Goal: Task Accomplishment & Management: Manage account settings

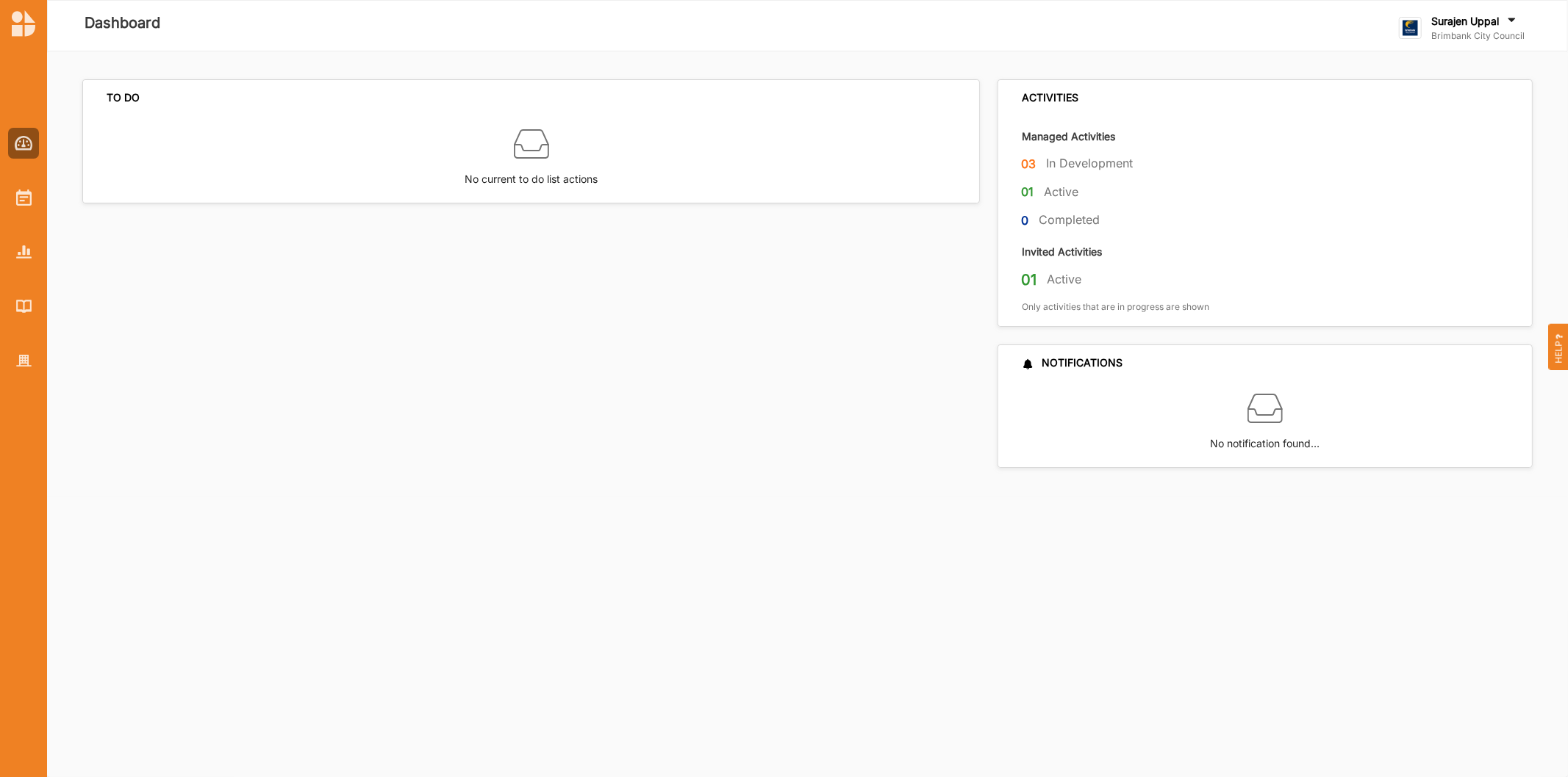
click at [22, 382] on div at bounding box center [23, 388] width 47 height 777
click at [17, 369] on div at bounding box center [23, 361] width 31 height 31
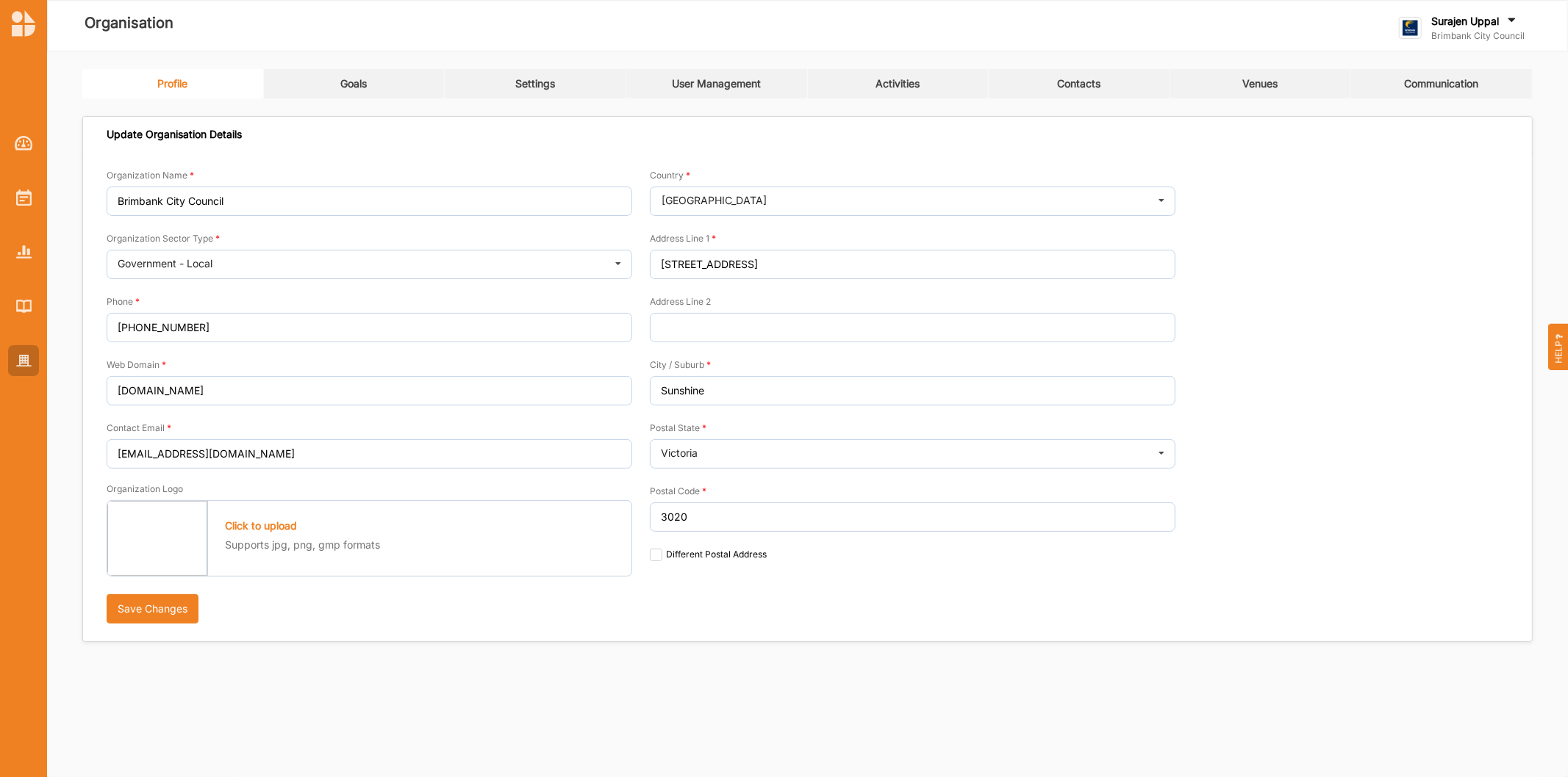
type input "Brimbank City Council"
type input "[PHONE_NUMBER]"
type input "[DOMAIN_NAME]"
type input "[EMAIL_ADDRESS][DOMAIN_NAME]"
type input "[STREET_ADDRESS]"
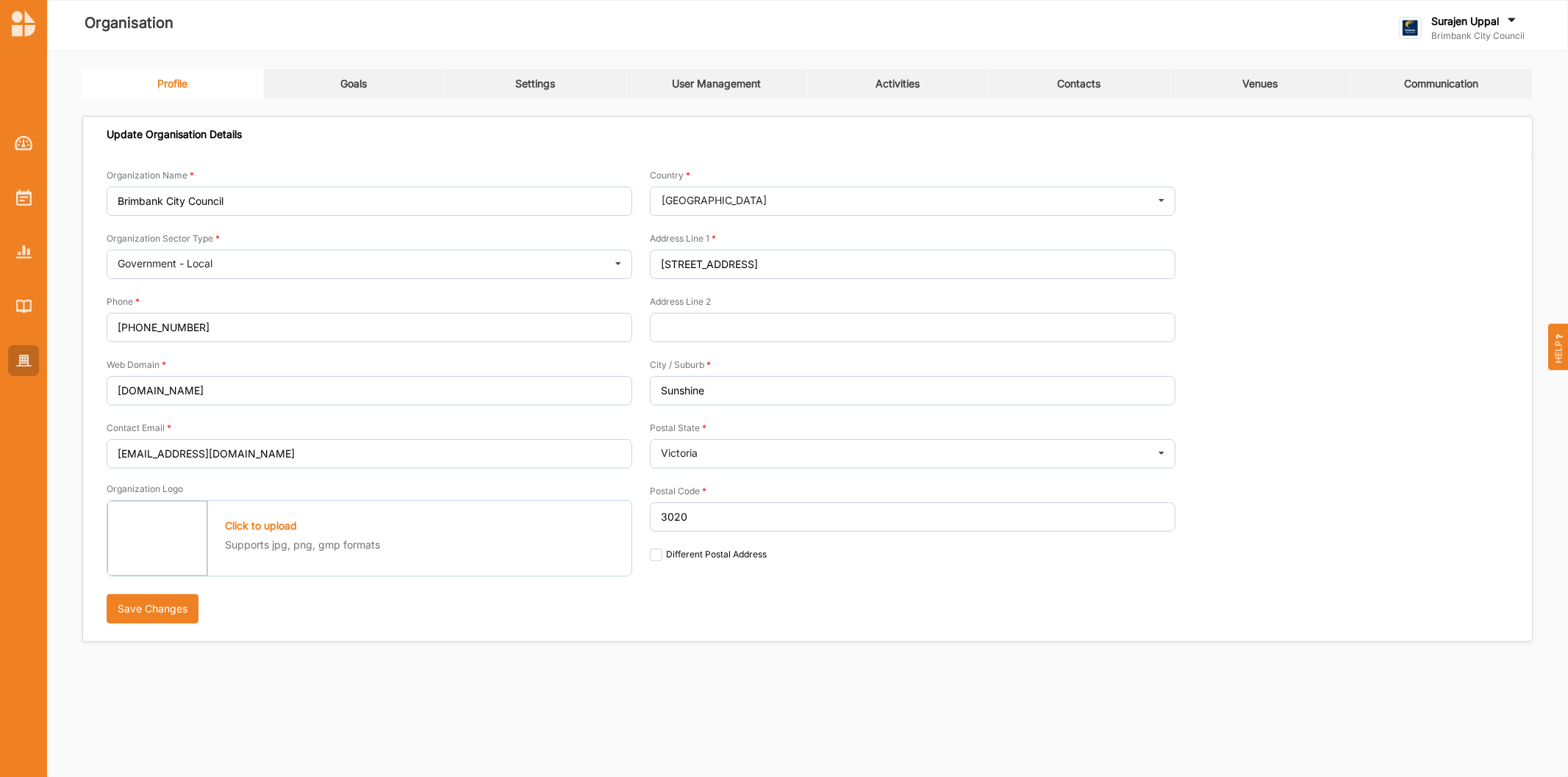
type input "Sunshine"
type input "3020"
click at [897, 80] on div "Activities" at bounding box center [898, 83] width 44 height 13
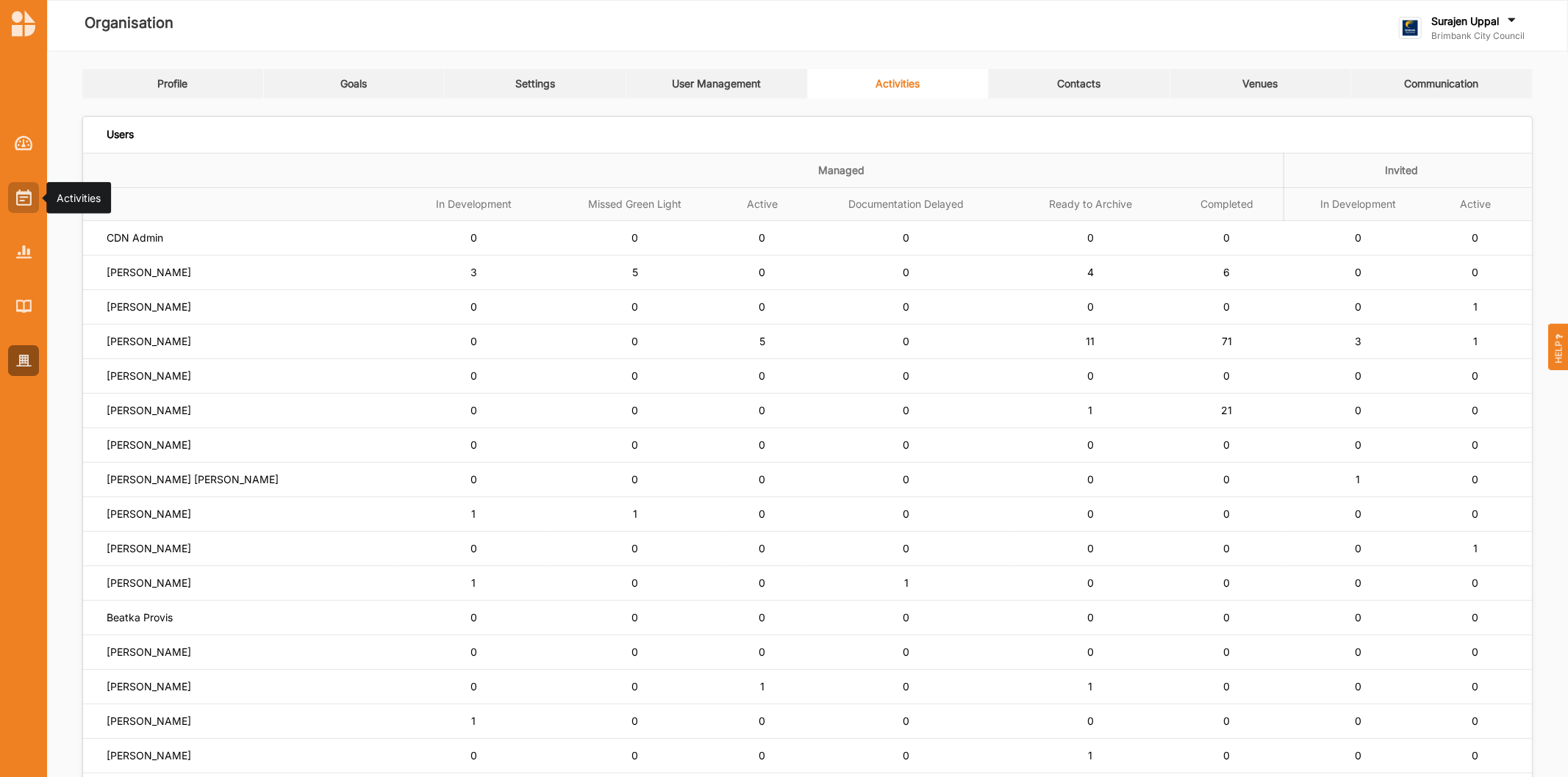
click at [29, 202] on img at bounding box center [23, 197] width 15 height 16
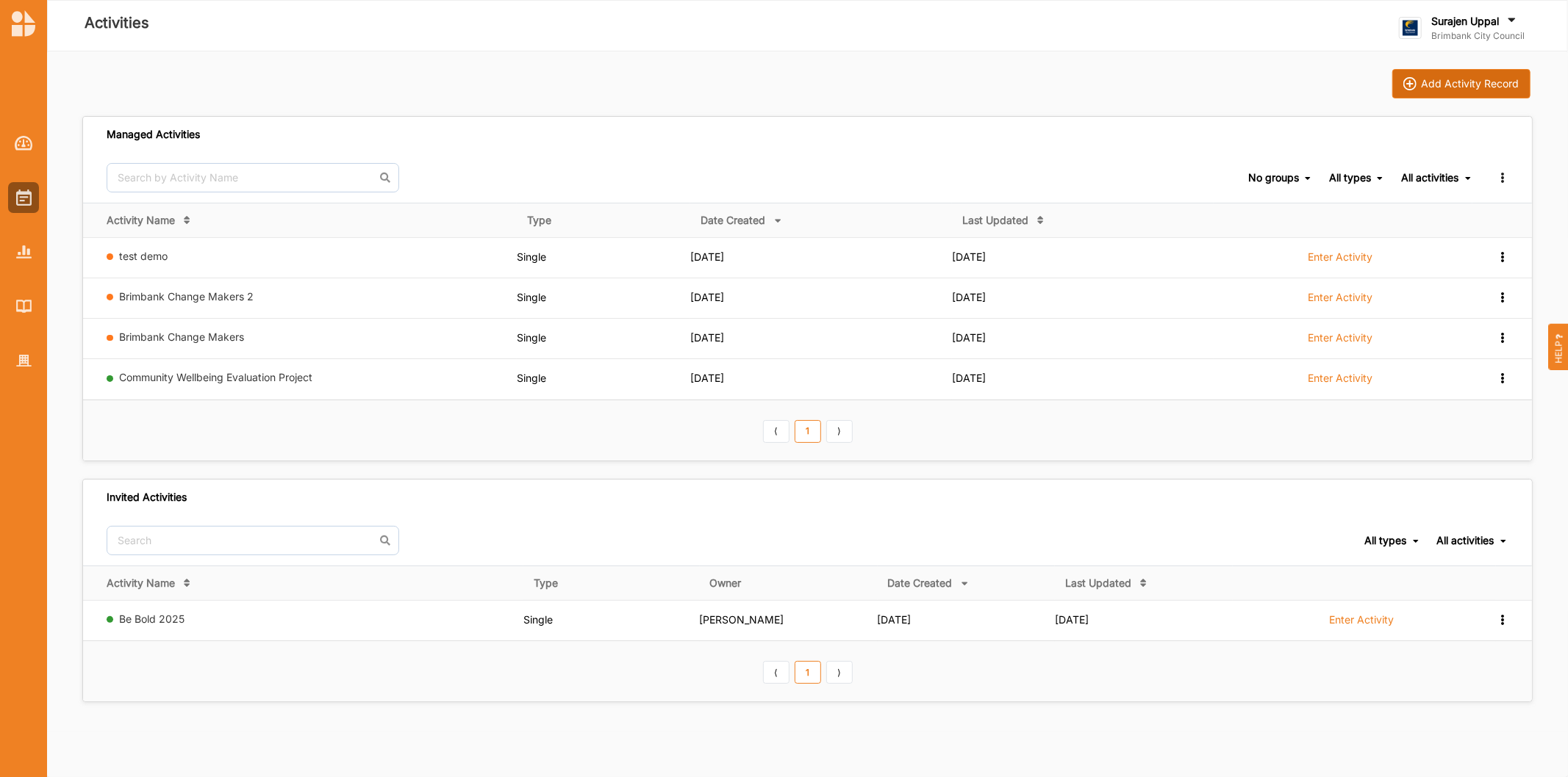
click at [1451, 82] on div "Add Activity Record" at bounding box center [1470, 83] width 98 height 13
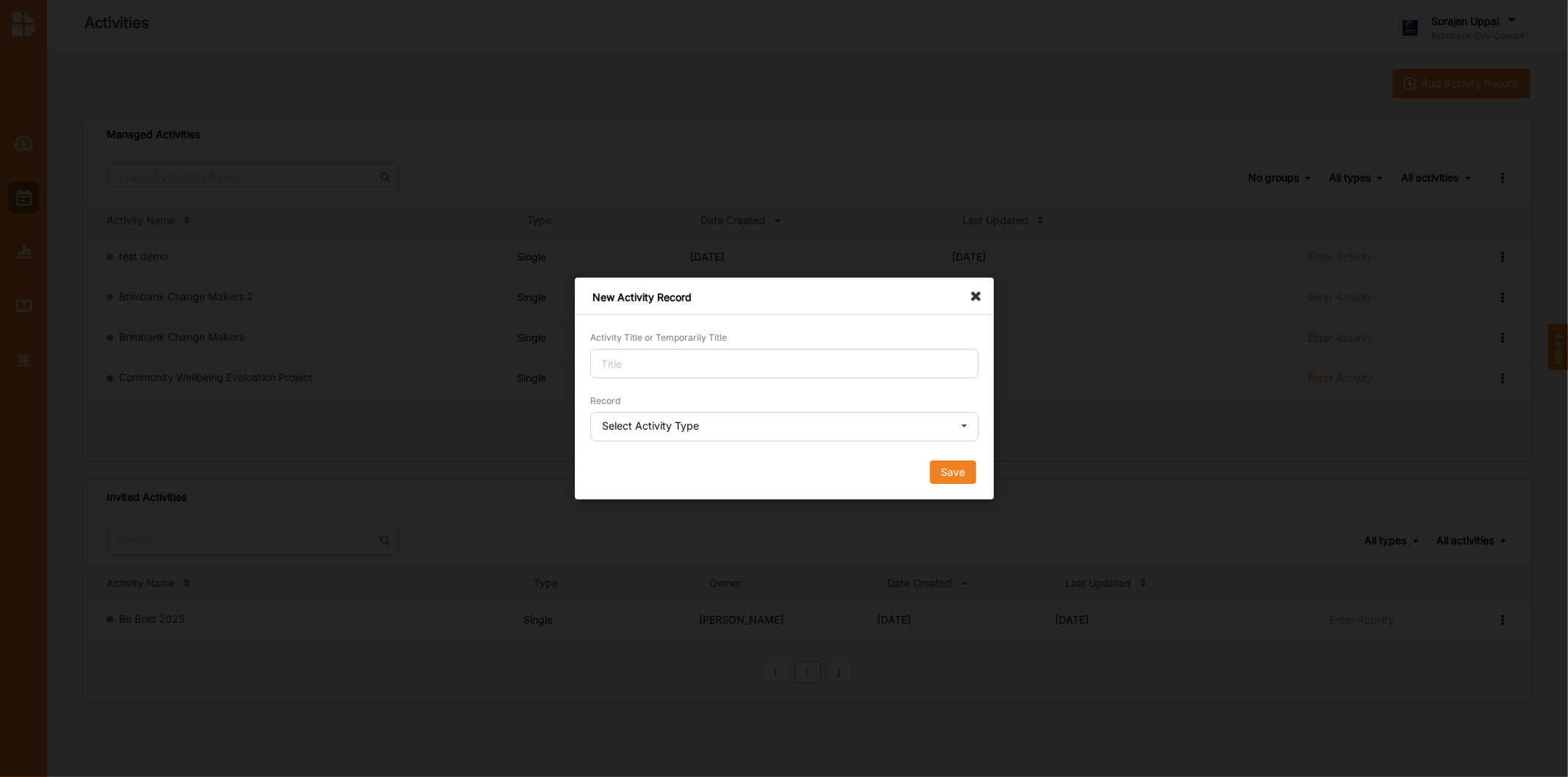
click at [689, 347] on div "Activity Title or Temporarily Title" at bounding box center [784, 354] width 388 height 49
click at [685, 358] on input "Activity Title or Temporarily Title" at bounding box center [784, 363] width 388 height 29
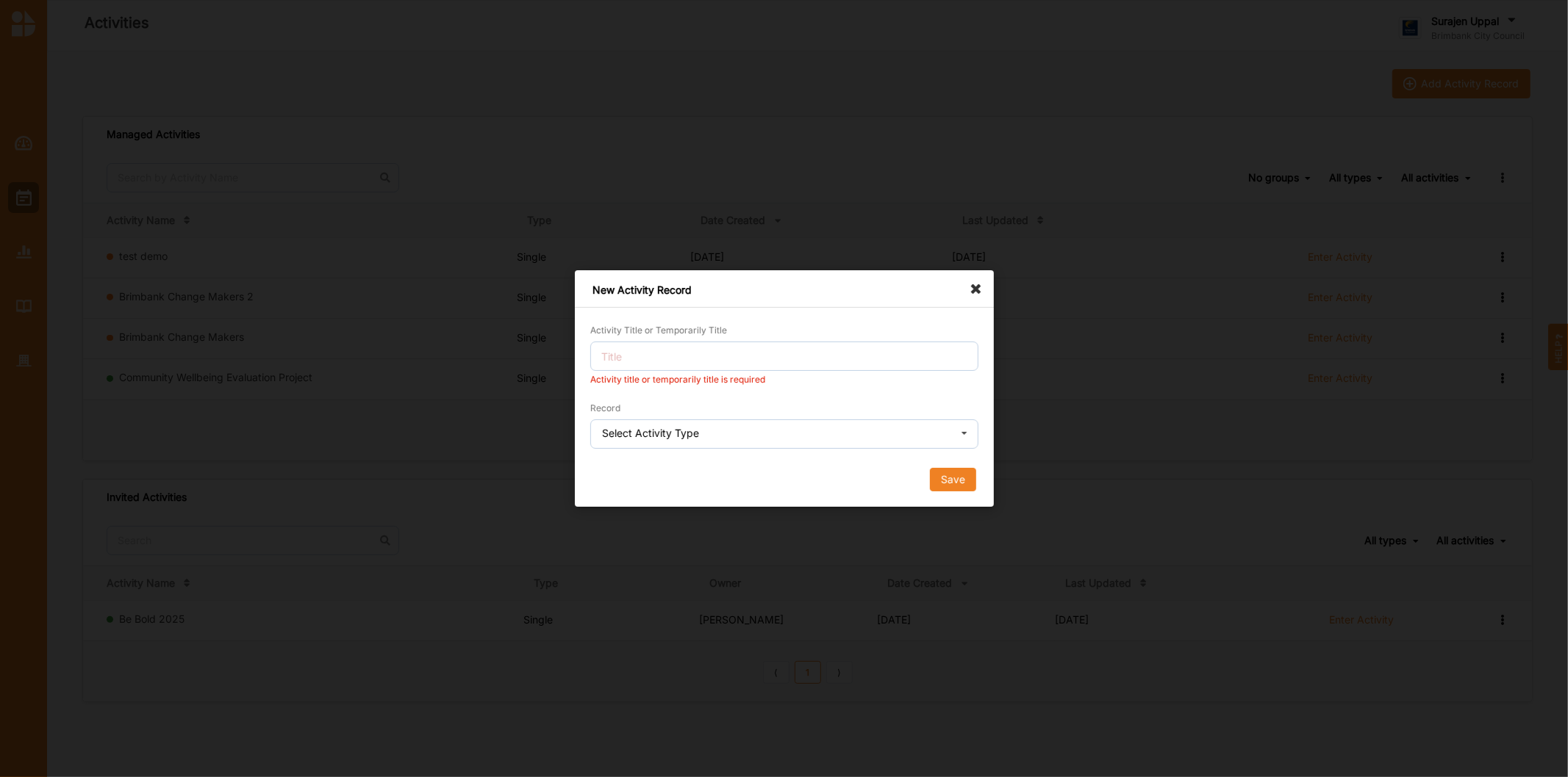
click at [970, 292] on icon at bounding box center [979, 282] width 24 height 24
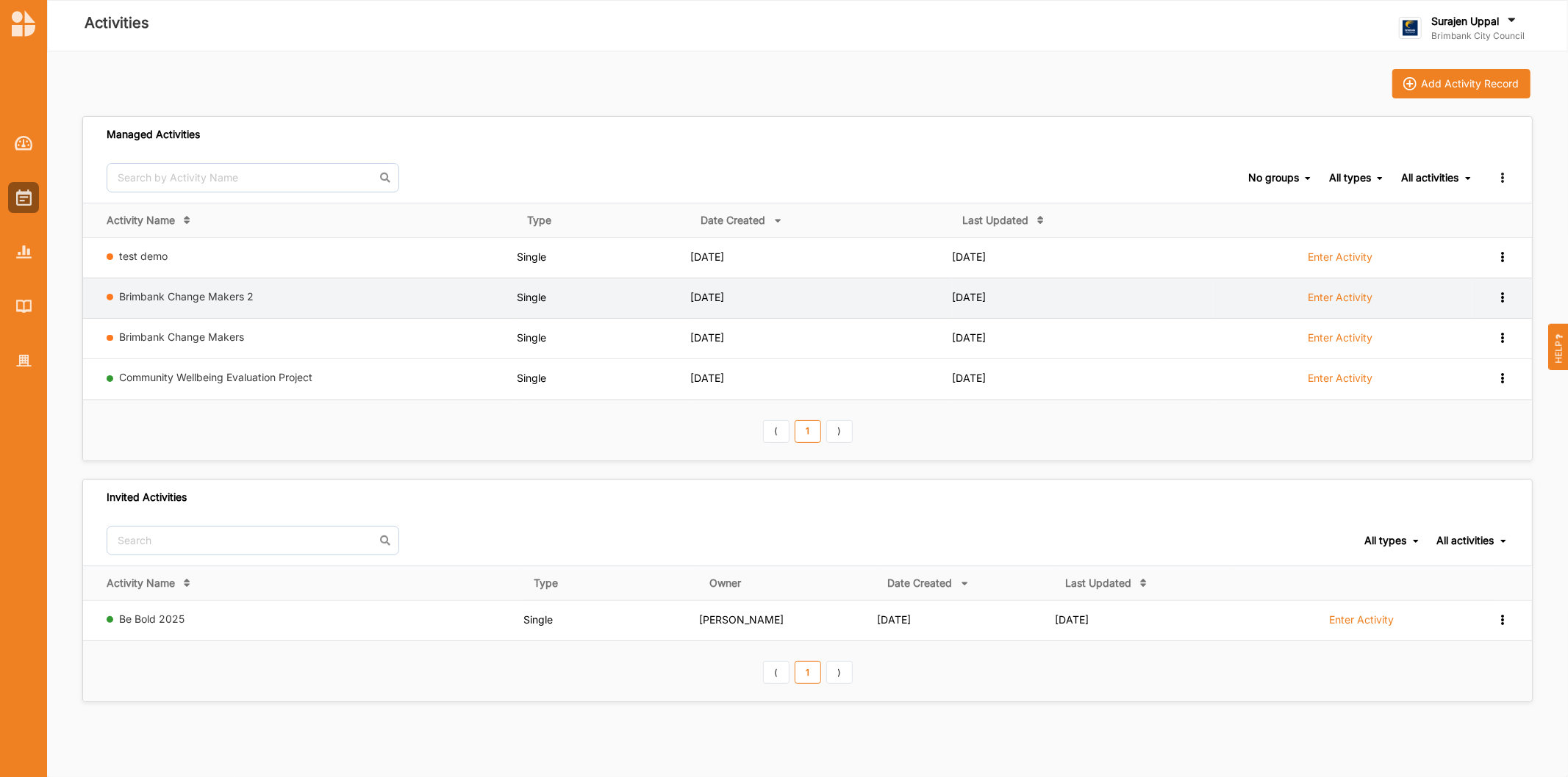
click at [243, 315] on td "Brimbank Change Makers 2" at bounding box center [300, 298] width 433 height 41
click at [243, 293] on link "Brimbank Change Makers 2" at bounding box center [187, 296] width 134 height 12
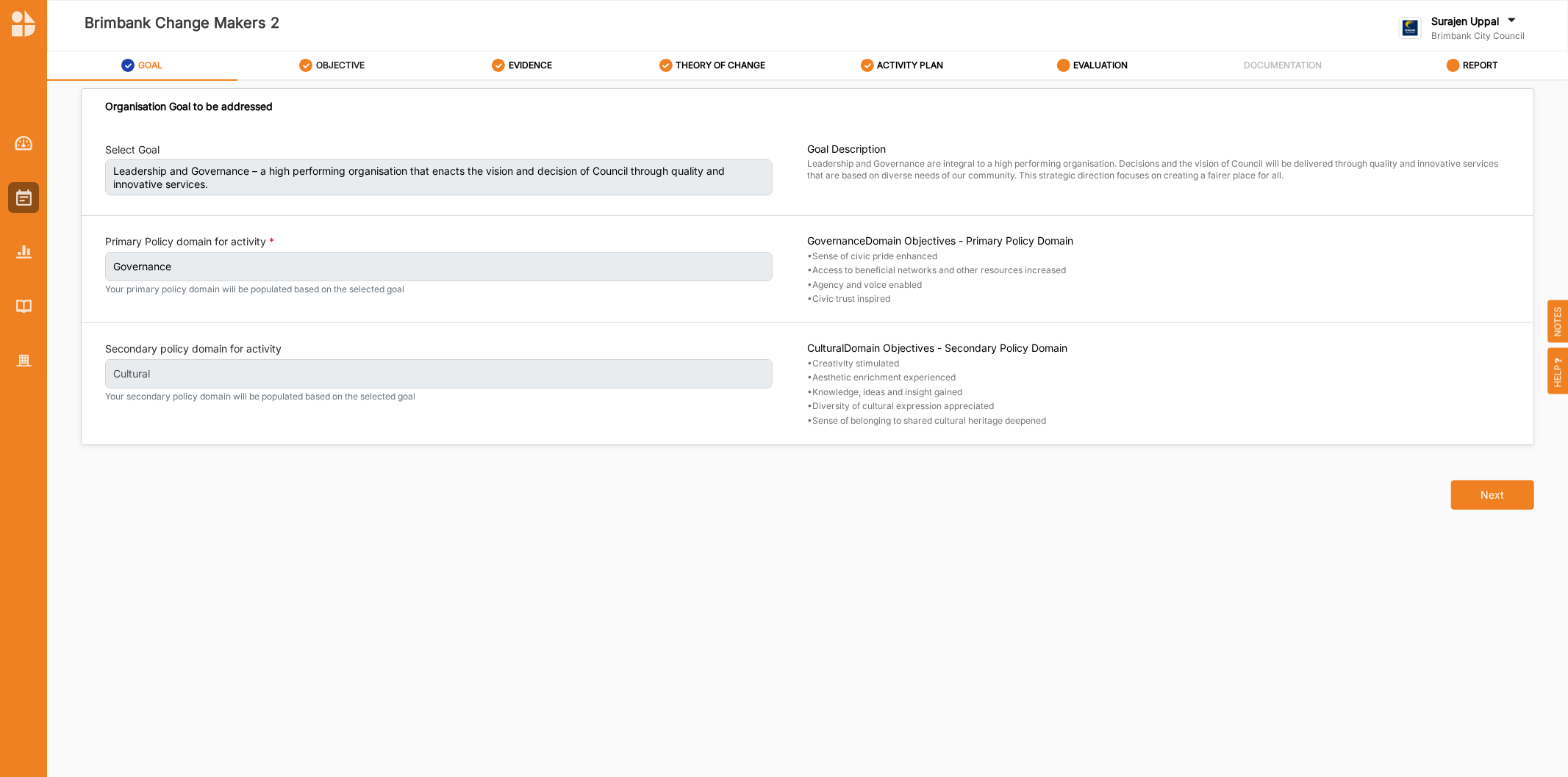
click at [314, 68] on div "OBJECTIVE" at bounding box center [332, 65] width 65 height 27
select select "17"
select select "3"
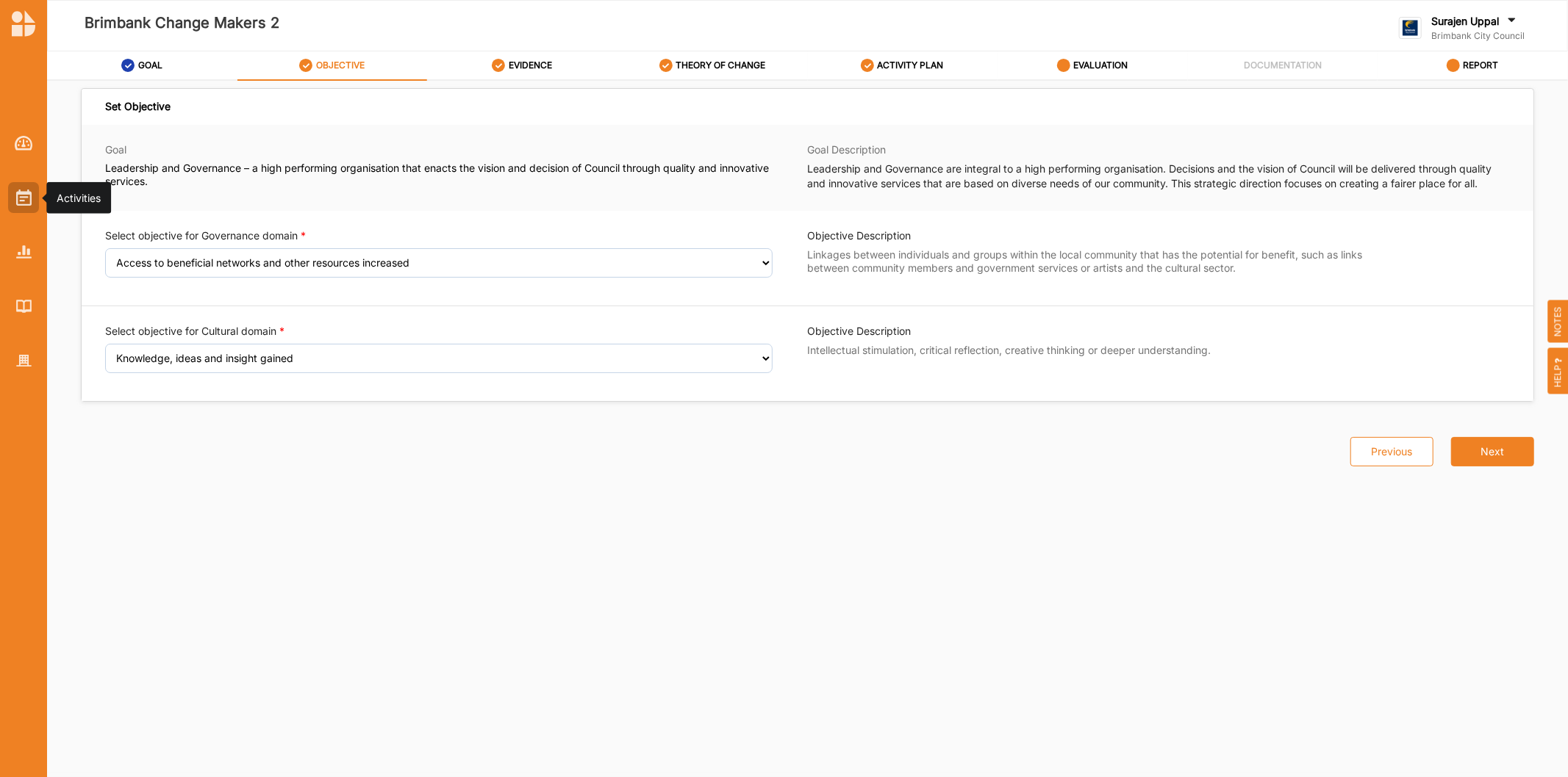
click at [15, 188] on div at bounding box center [23, 197] width 31 height 31
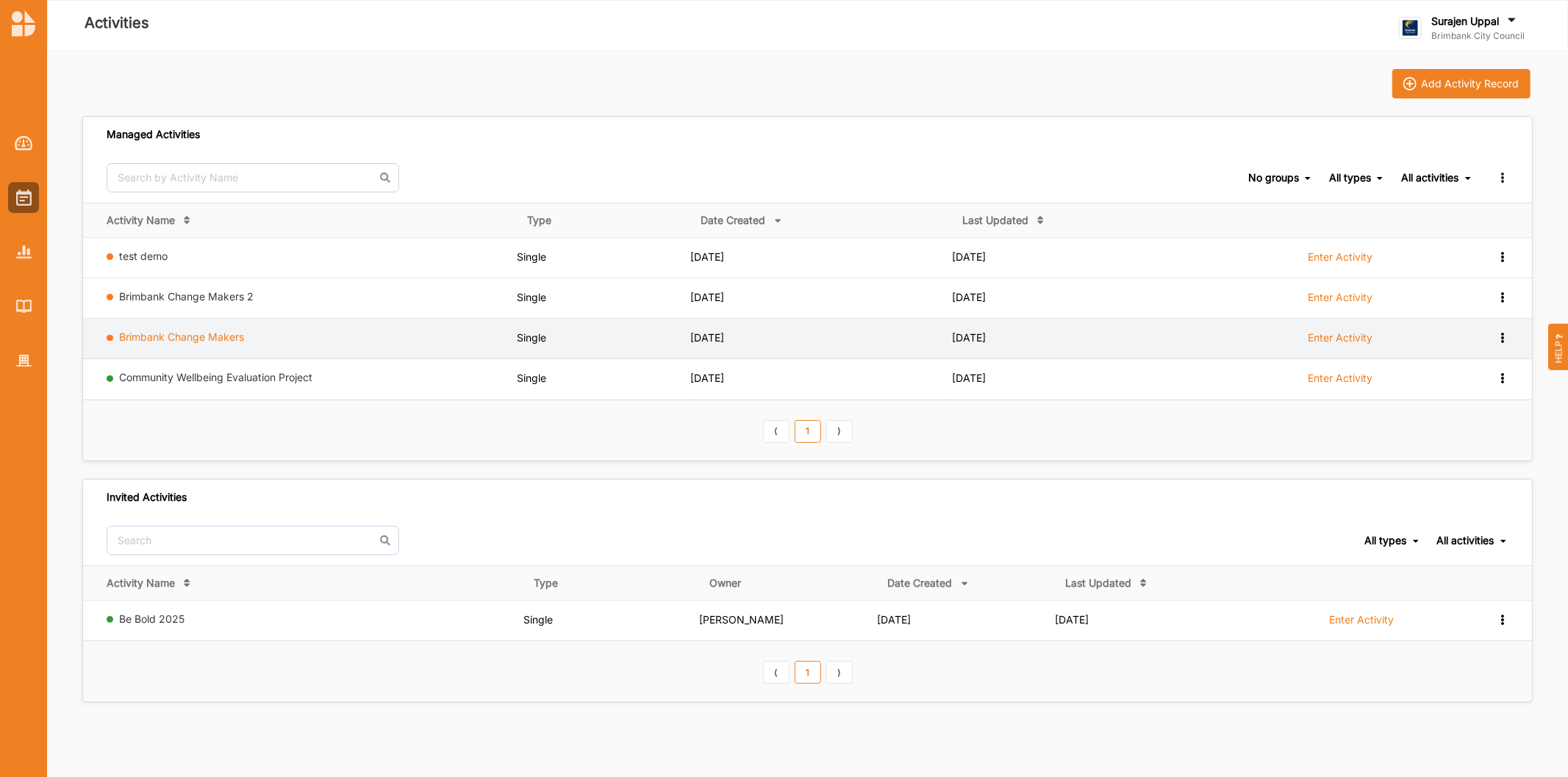
click at [163, 336] on link "Brimbank Change Makers" at bounding box center [181, 337] width 125 height 12
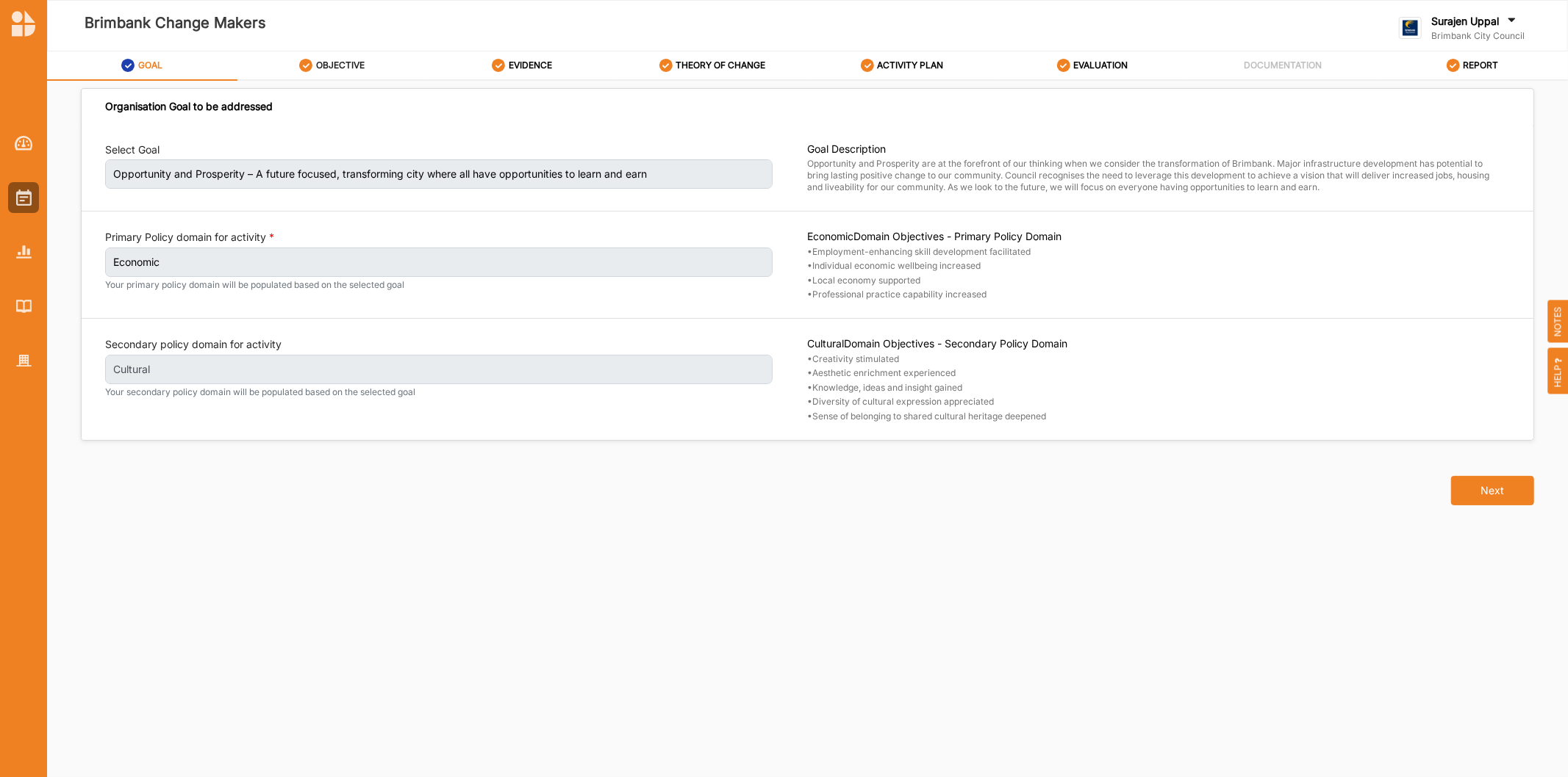
click at [386, 58] on link "OBJECTIVE" at bounding box center [332, 65] width 190 height 29
select select "10"
select select "3"
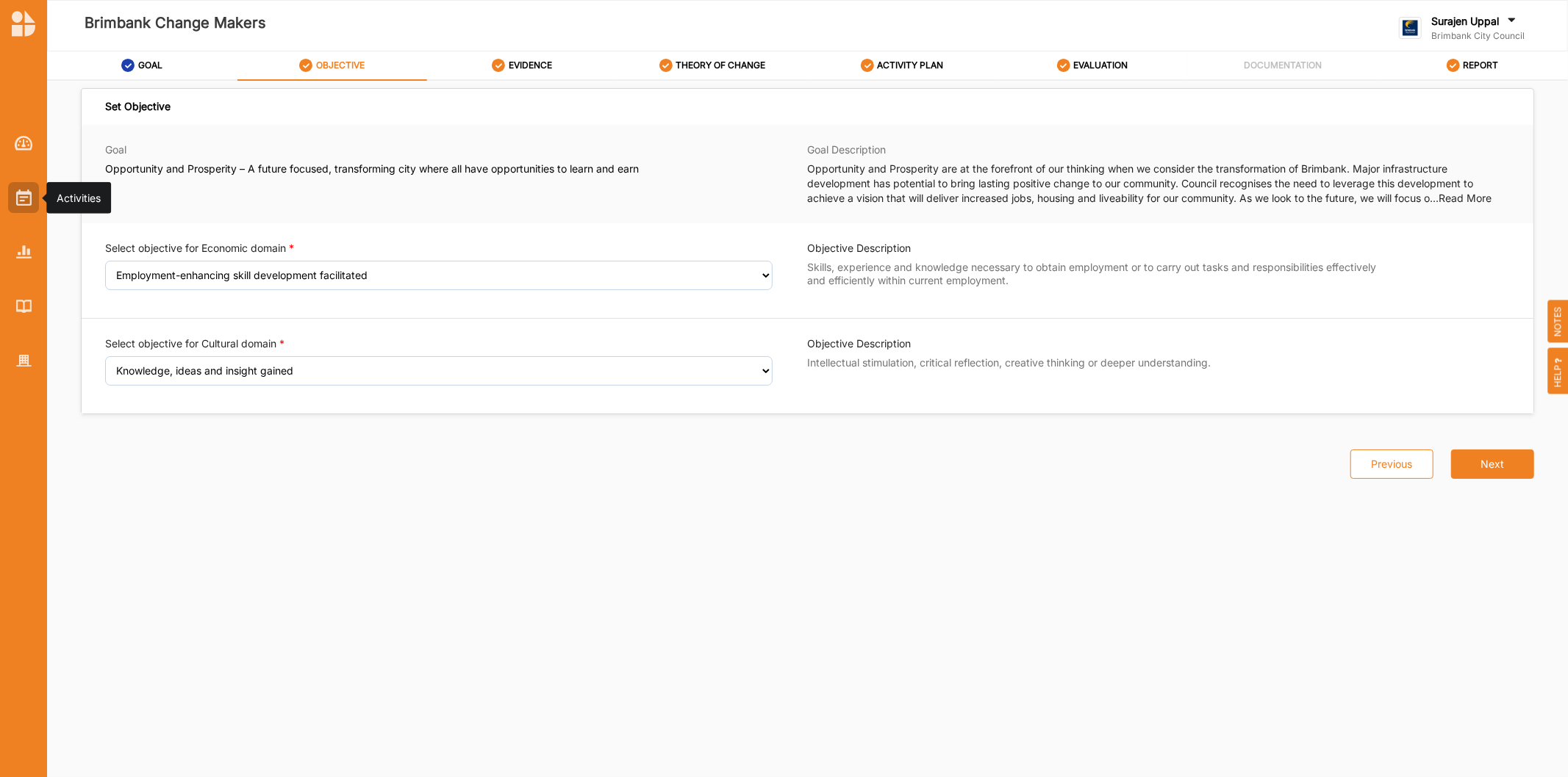
click at [20, 209] on div at bounding box center [23, 197] width 31 height 31
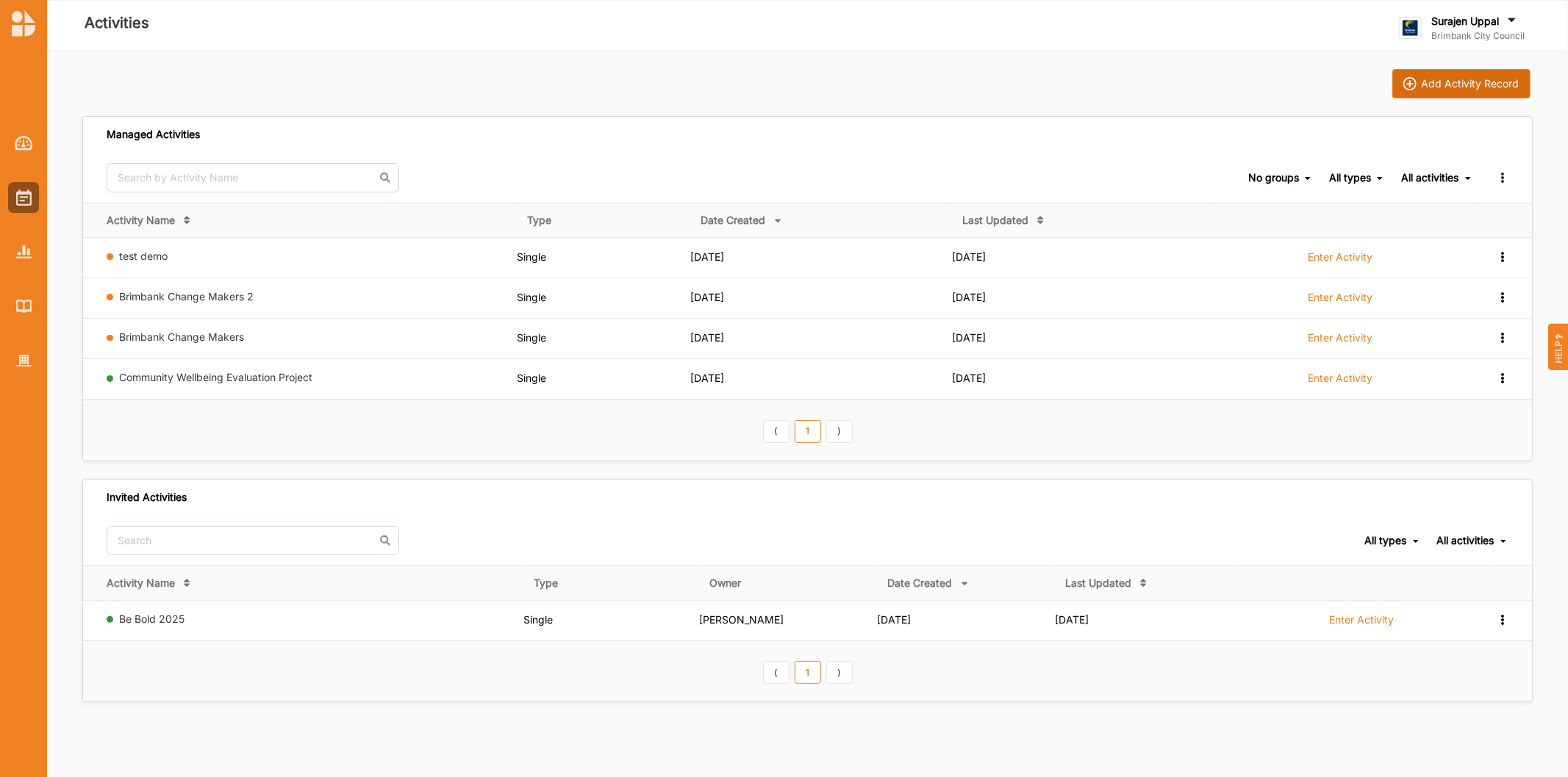
click at [1461, 85] on div "Add Activity Record" at bounding box center [1470, 83] width 98 height 13
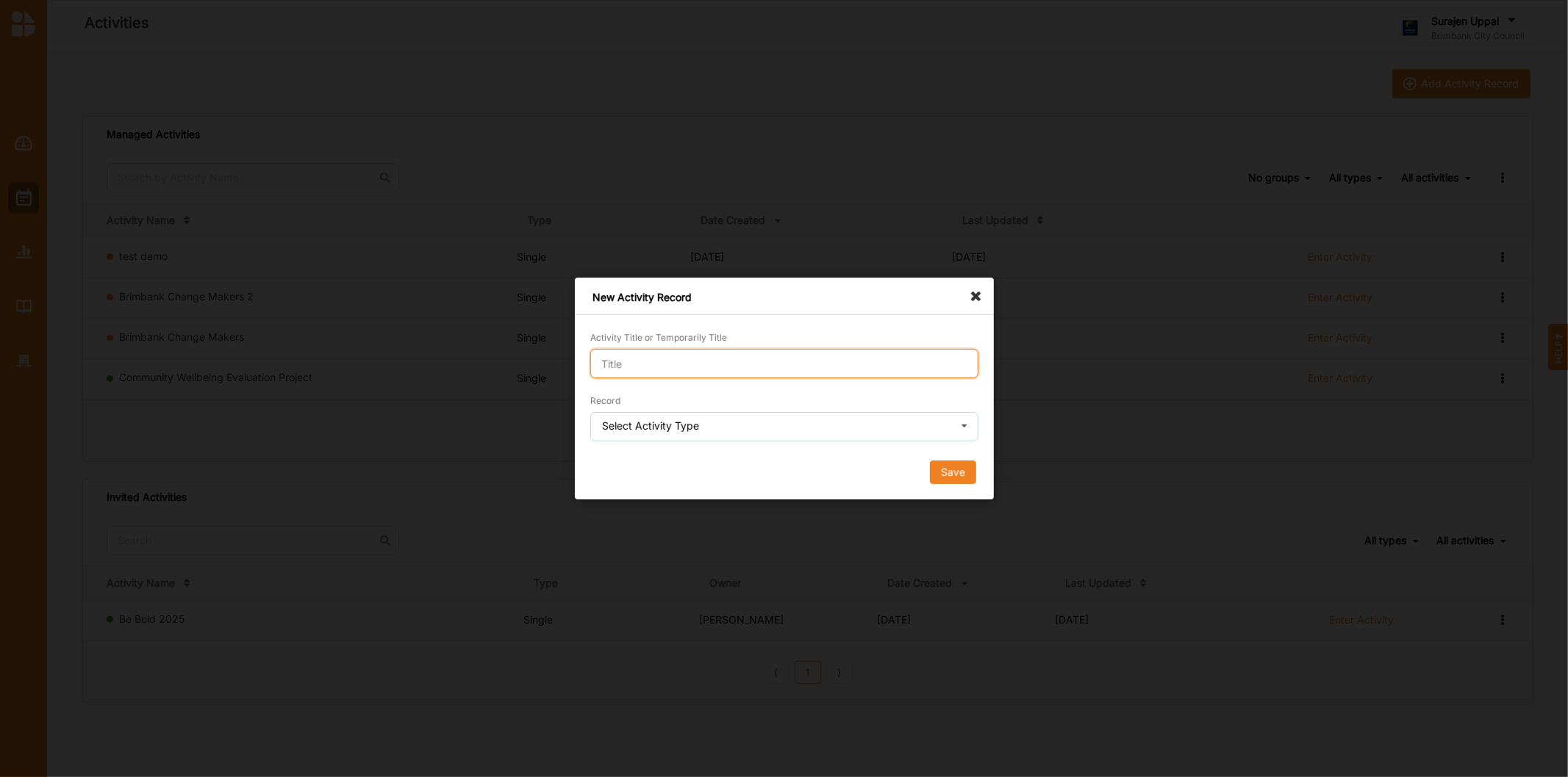
click at [693, 358] on input "Activity Title or Temporarily Title" at bounding box center [784, 363] width 388 height 29
type input "Change Makers"
click at [663, 413] on div "Record Select Activity Type Single Activity Festival Program Grants Program Mul…" at bounding box center [784, 417] width 388 height 49
click at [665, 428] on div "Select Activity Type" at bounding box center [651, 426] width 97 height 11
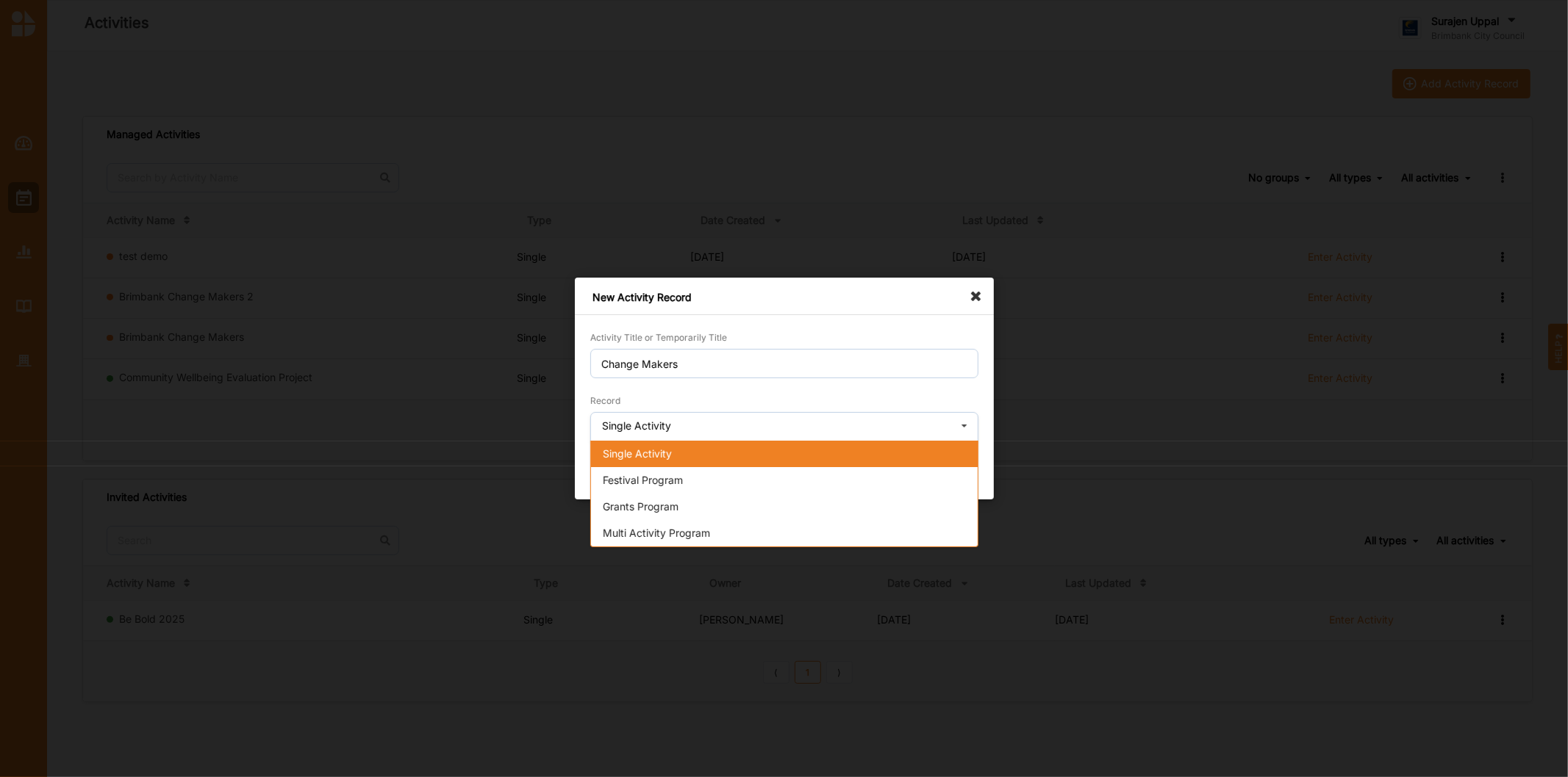
click at [672, 452] on span "Single Activity" at bounding box center [637, 453] width 69 height 12
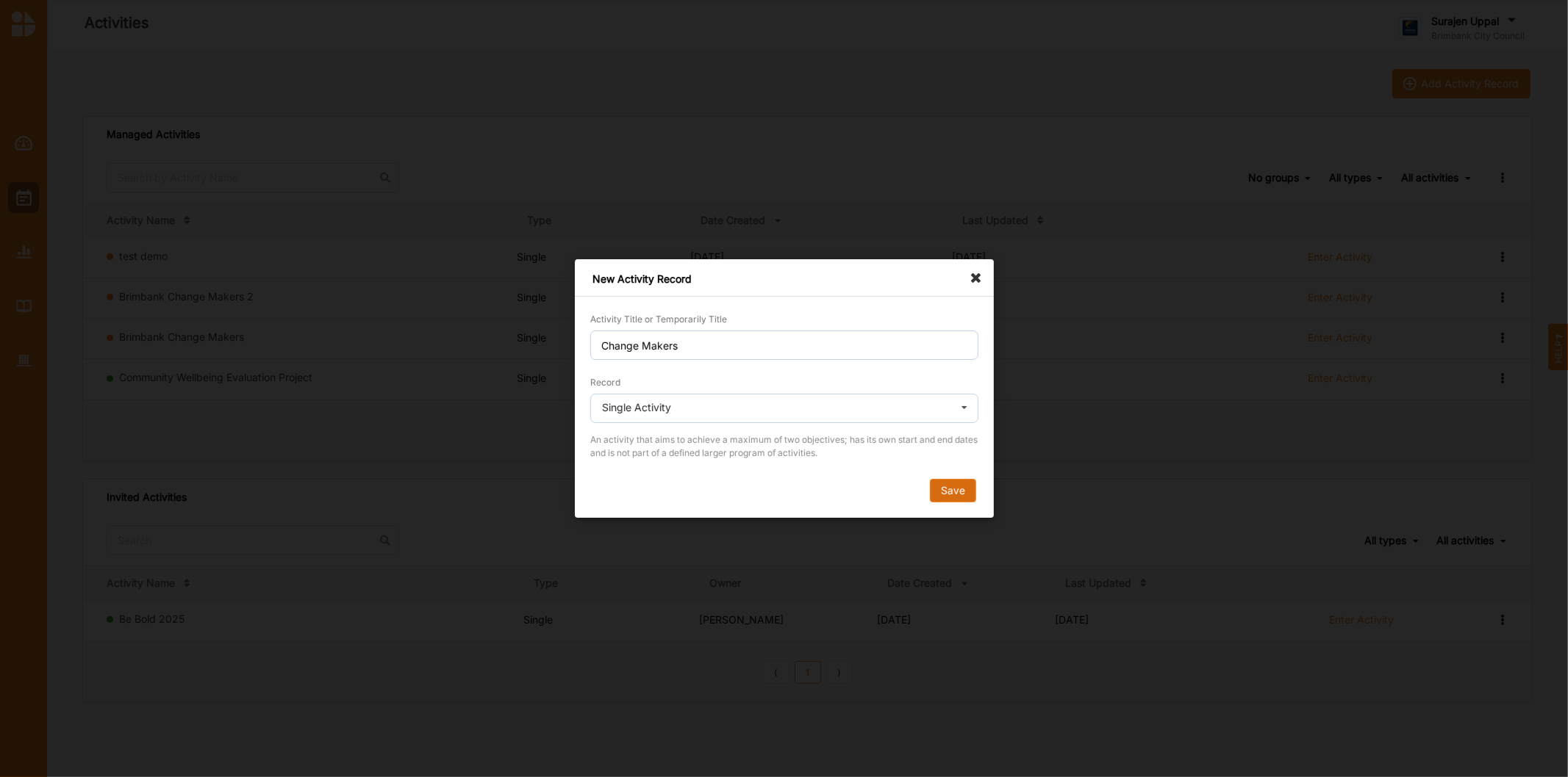
click at [948, 489] on button "Save" at bounding box center [952, 491] width 46 height 24
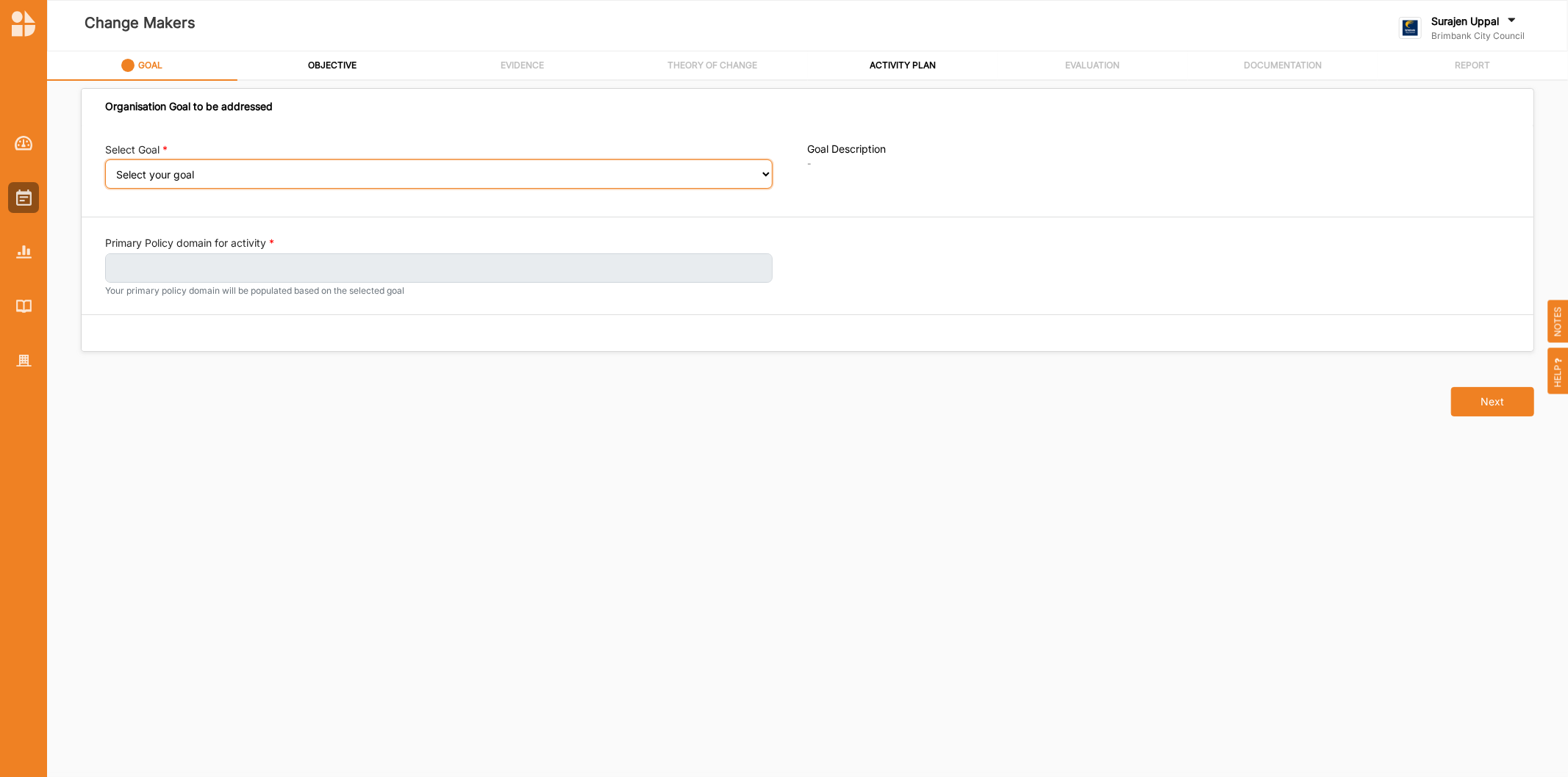
click at [238, 187] on select "Select your goal People: Social connection and wellbeing People: Healthy active…" at bounding box center [439, 173] width 668 height 29
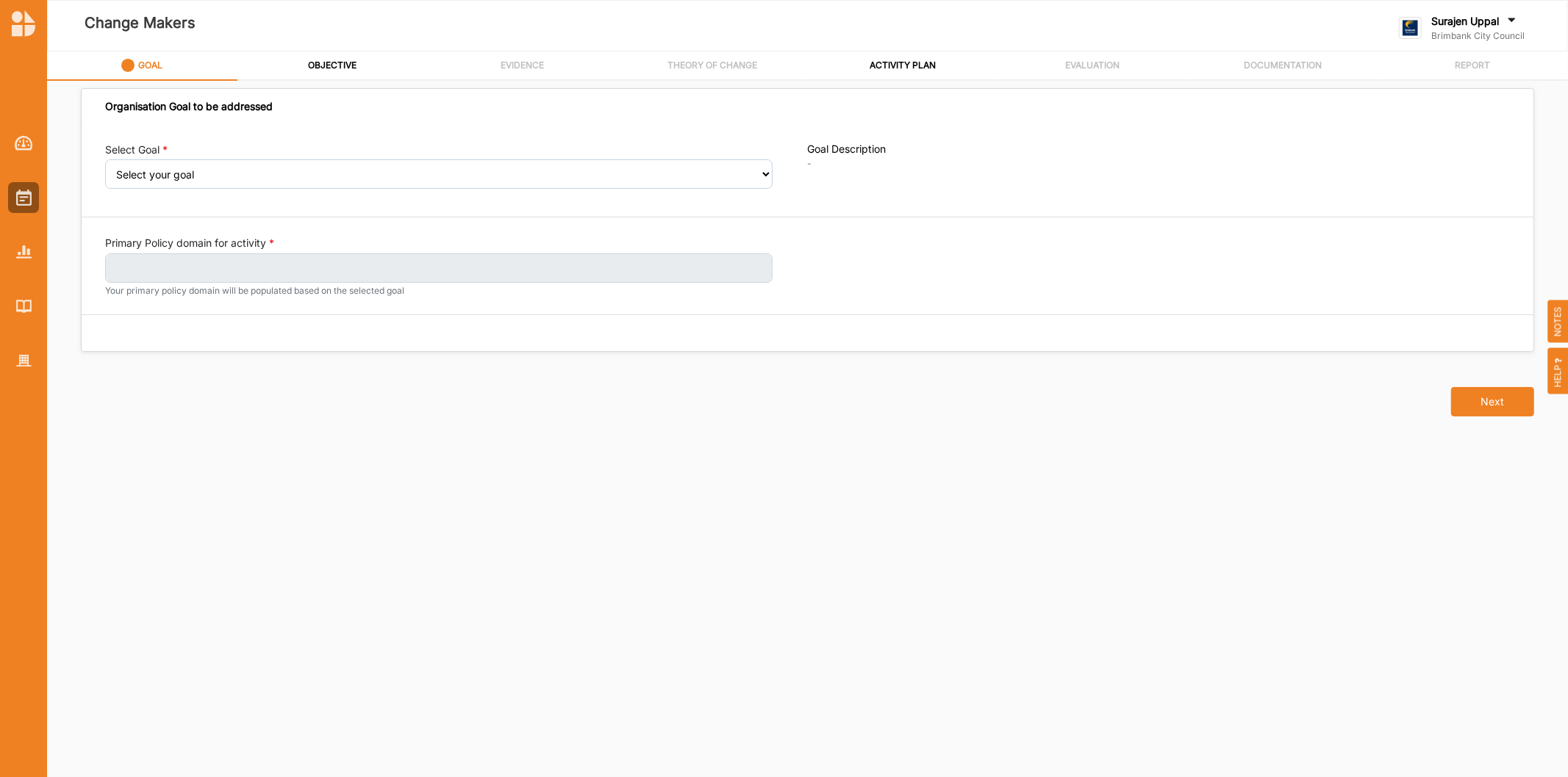
click at [253, 662] on div "Organisation Goal to be addressed Select Goal Select your goal People: Social c…" at bounding box center [807, 412] width 1450 height 628
click at [23, 361] on img at bounding box center [23, 361] width 15 height 12
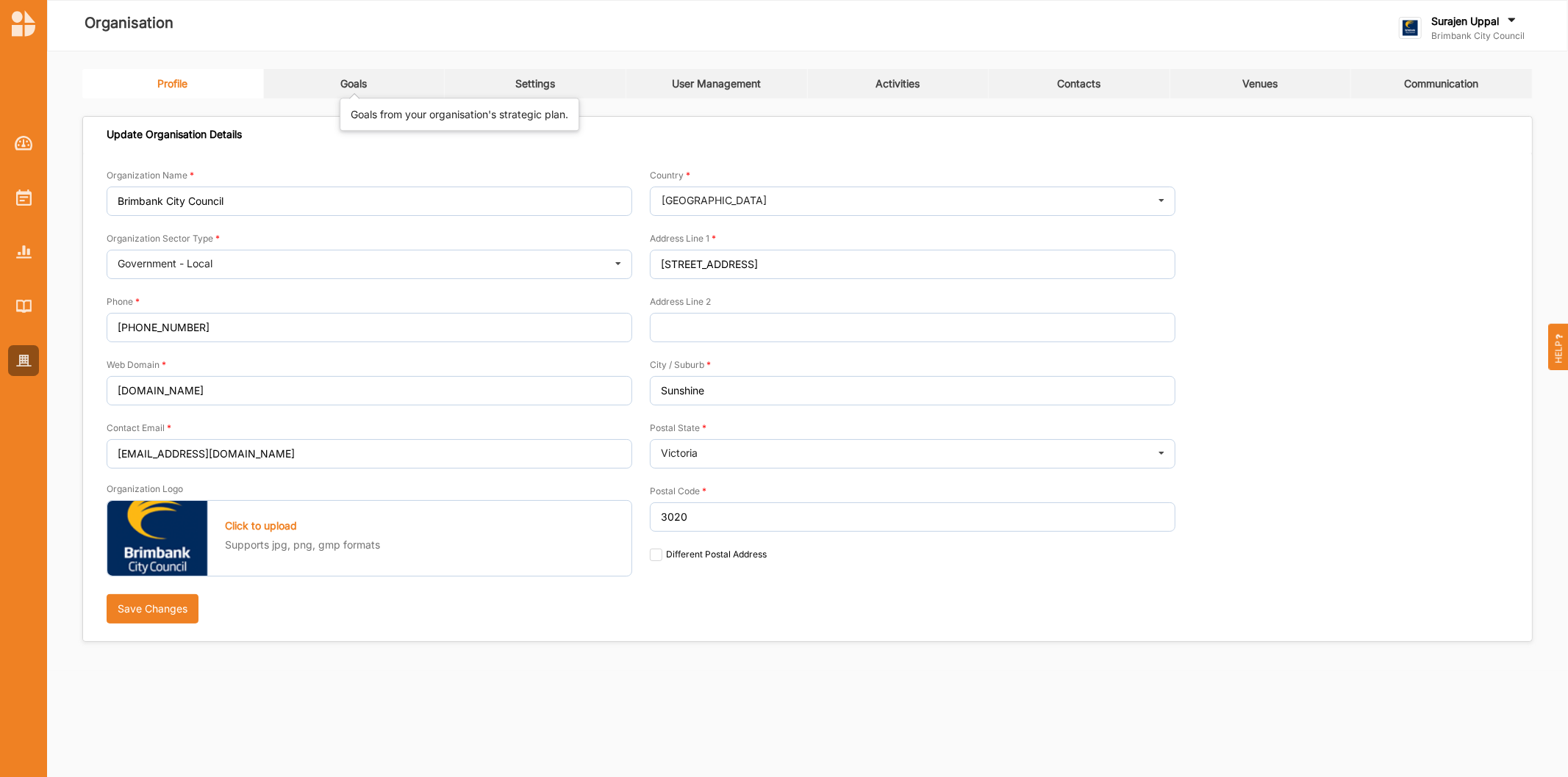
click at [349, 85] on div "Goals" at bounding box center [354, 83] width 27 height 13
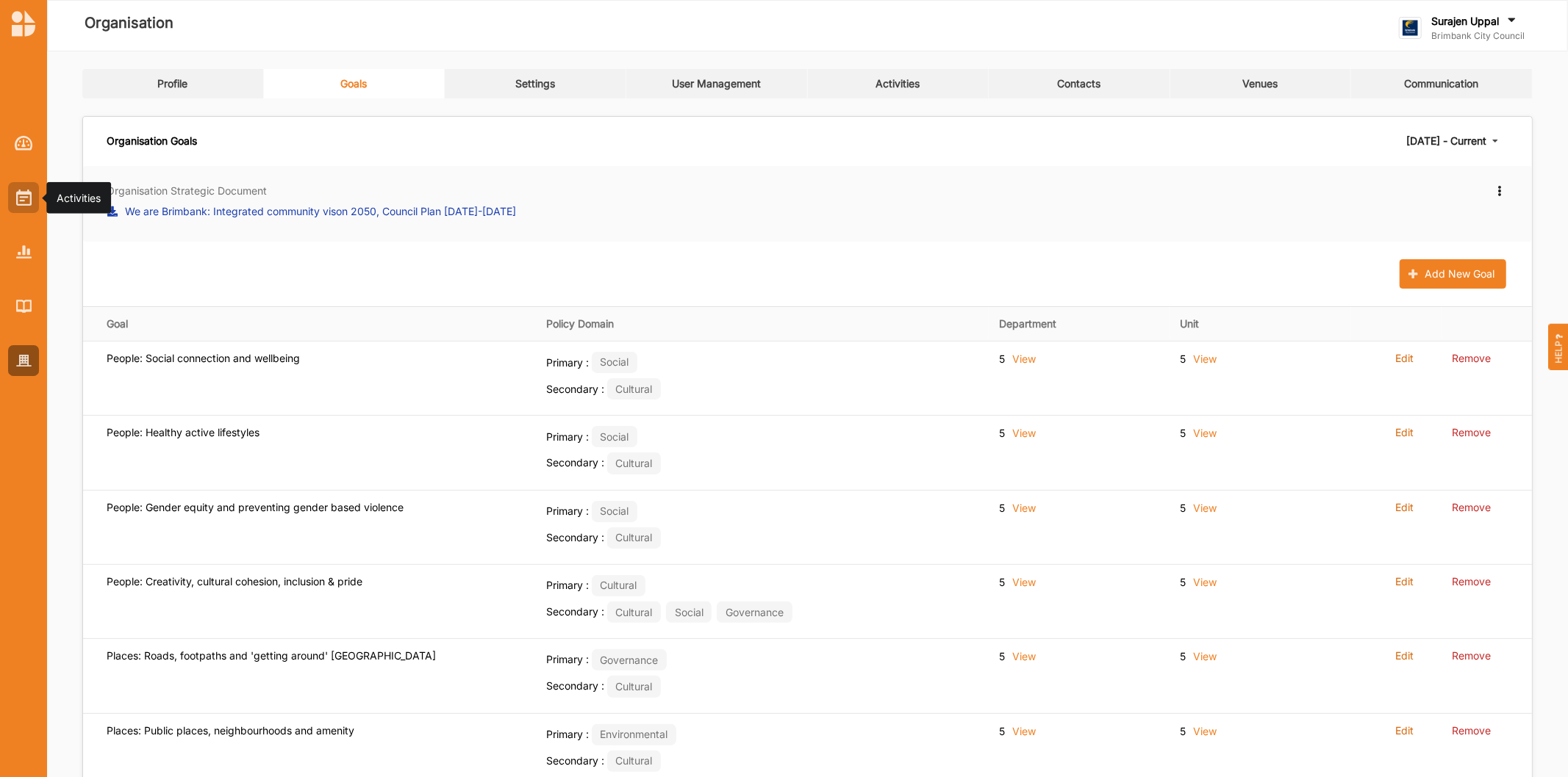
click at [20, 194] on img at bounding box center [23, 197] width 15 height 16
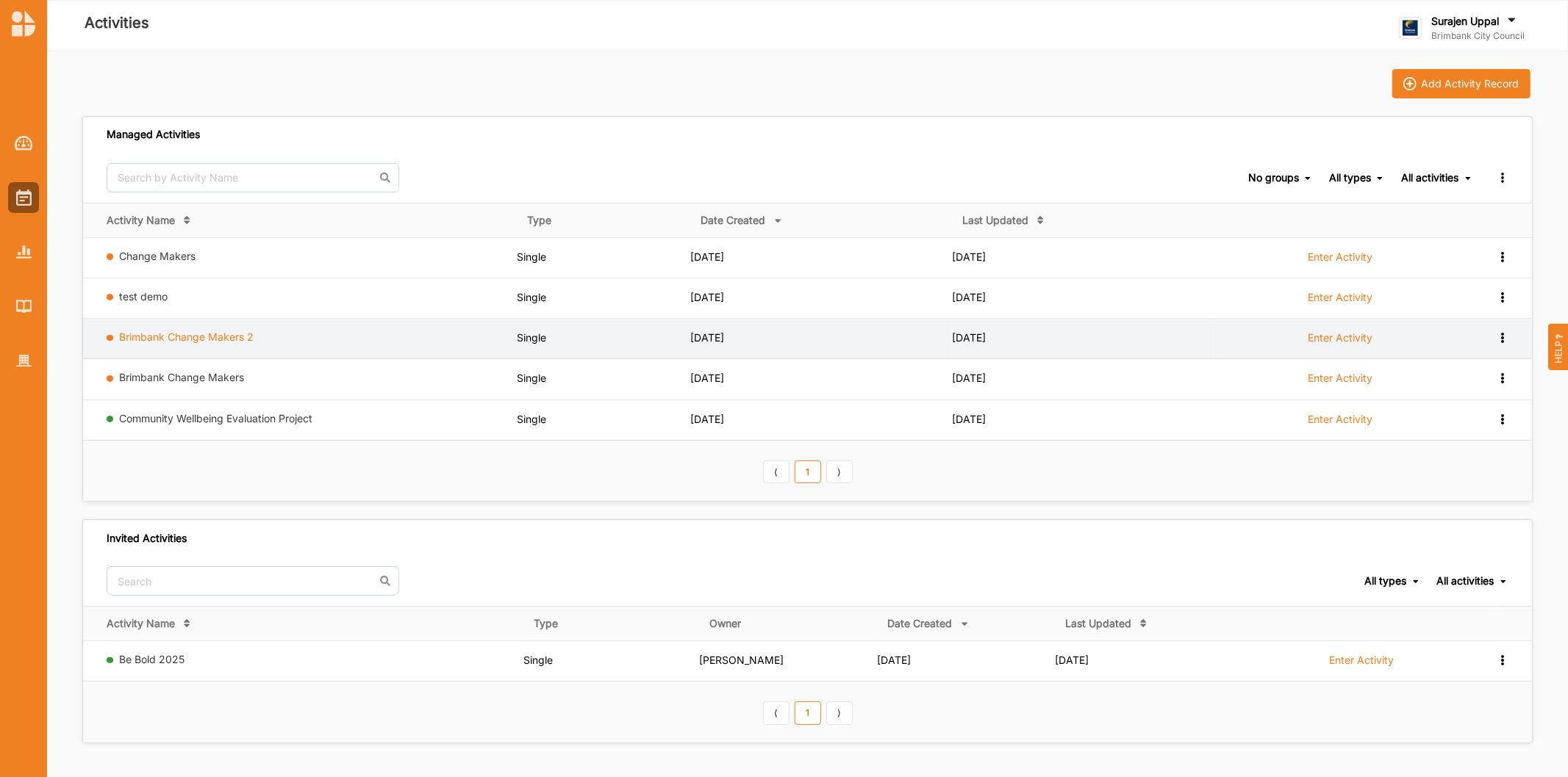
click at [134, 335] on link "Brimbank Change Makers 2" at bounding box center [187, 337] width 134 height 12
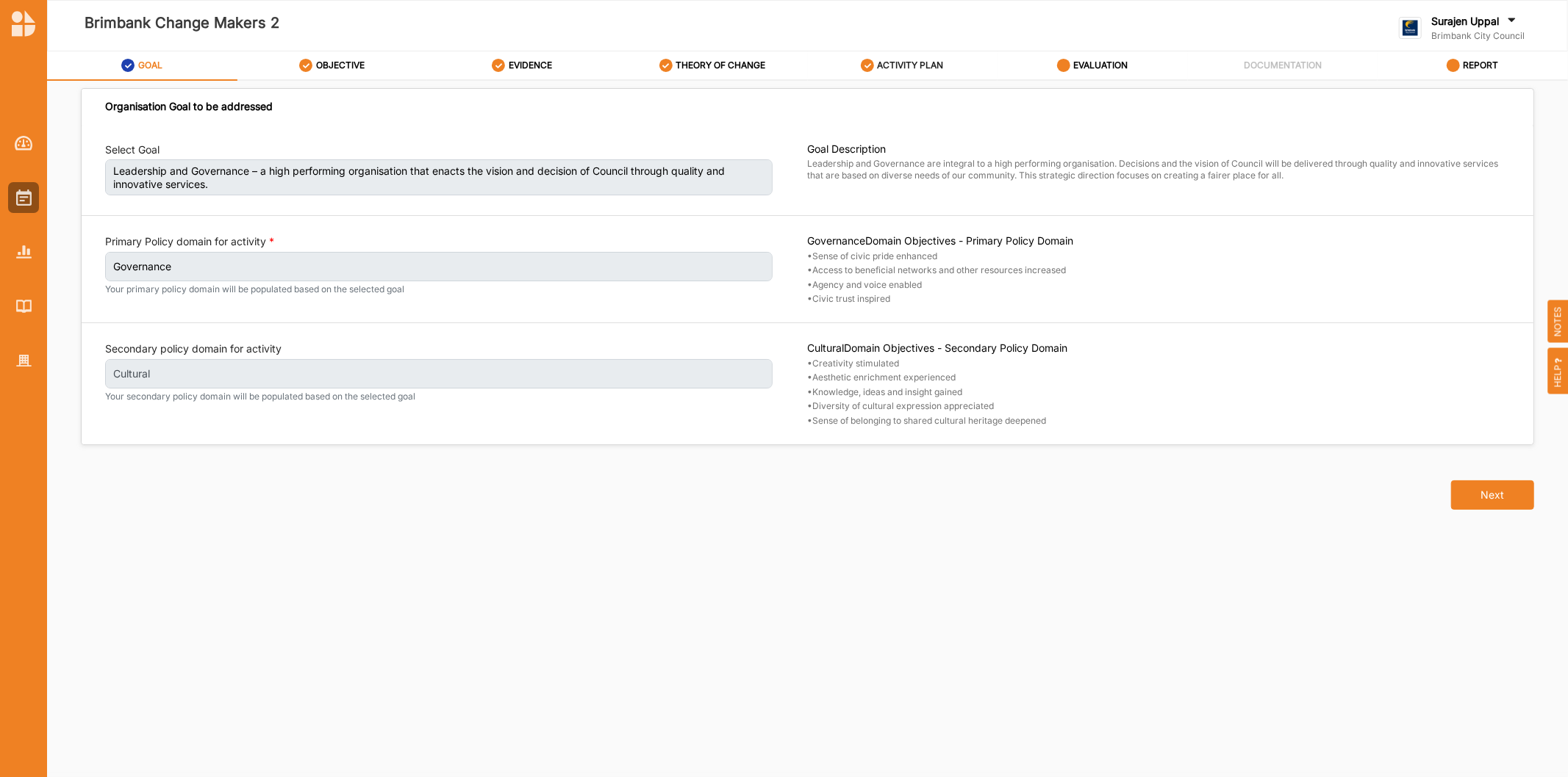
click at [905, 62] on label "ACTIVITY PLAN" at bounding box center [910, 65] width 66 height 11
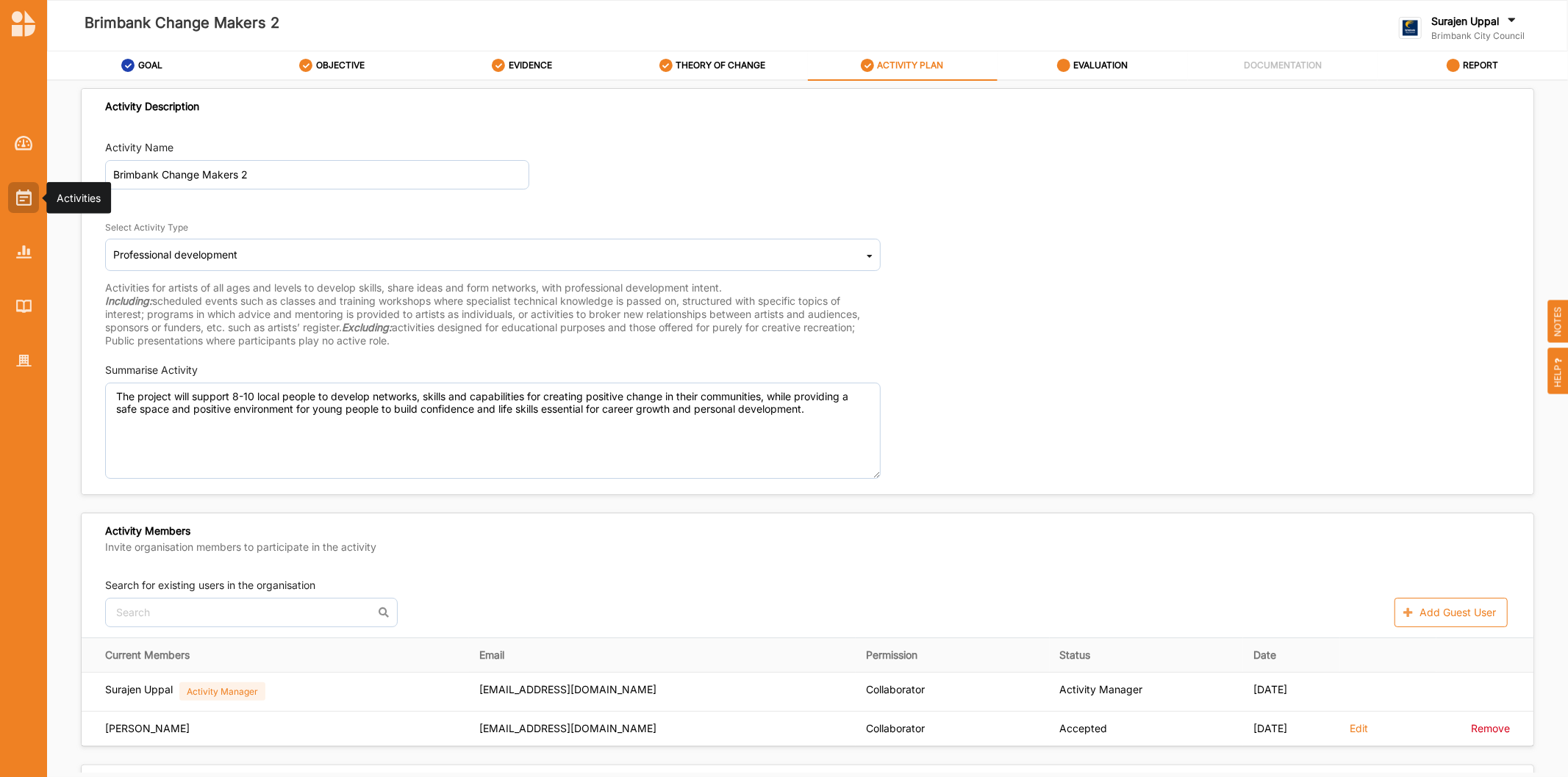
click at [24, 200] on img at bounding box center [23, 197] width 15 height 16
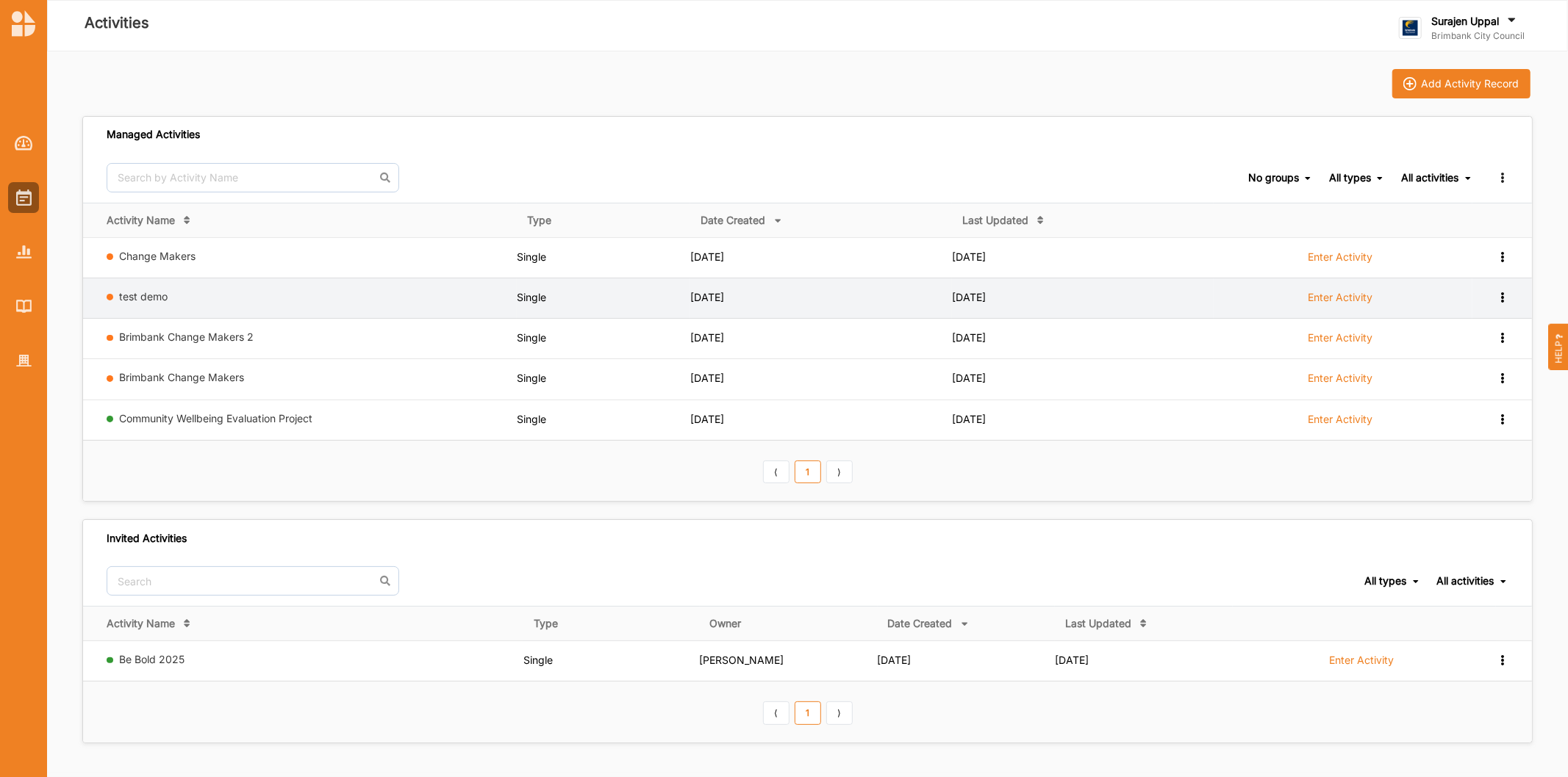
click at [1500, 294] on icon at bounding box center [1502, 296] width 12 height 11
click at [1488, 400] on div "Remove" at bounding box center [1464, 403] width 65 height 11
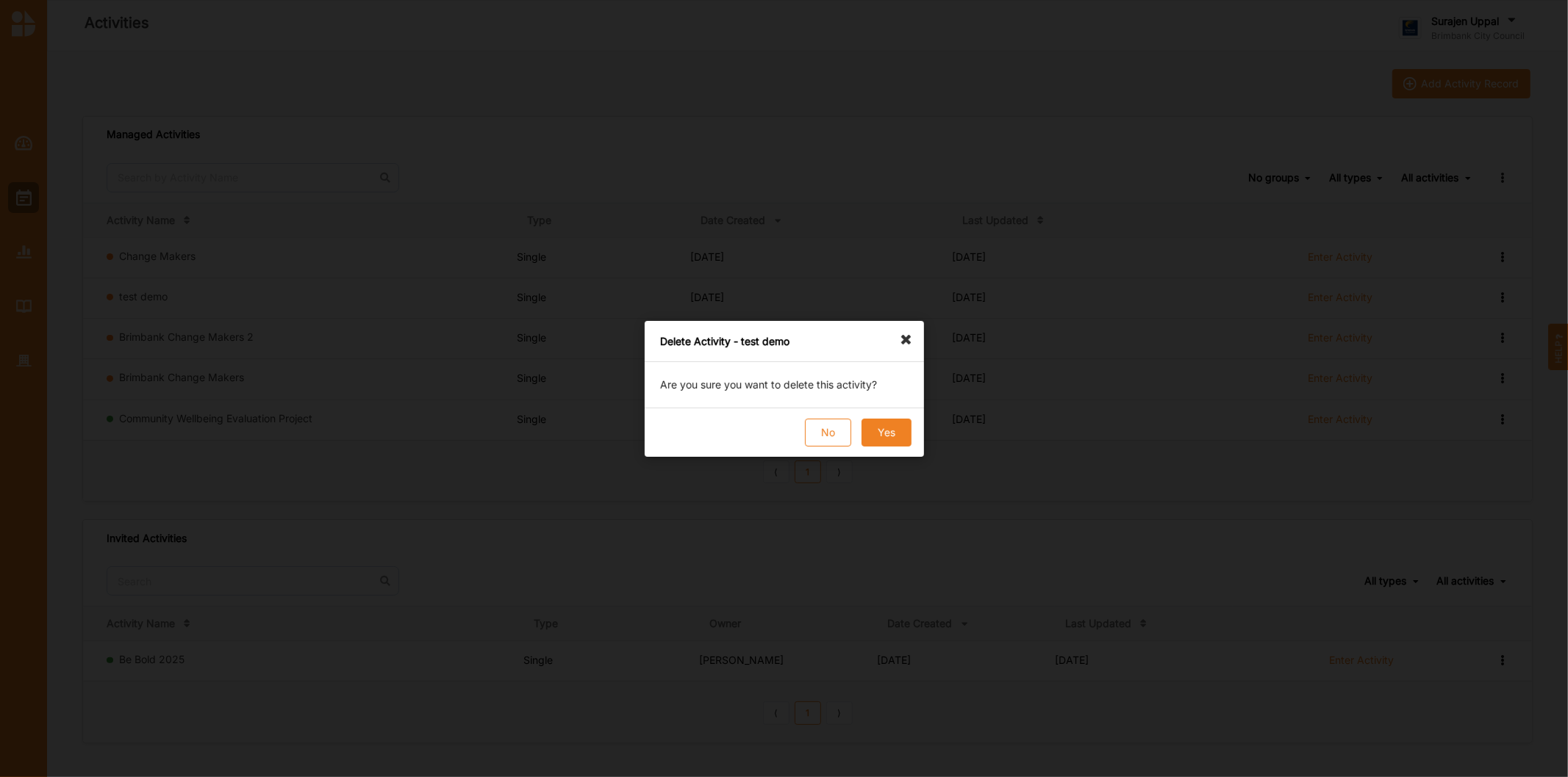
click at [891, 429] on button "Yes" at bounding box center [885, 433] width 50 height 28
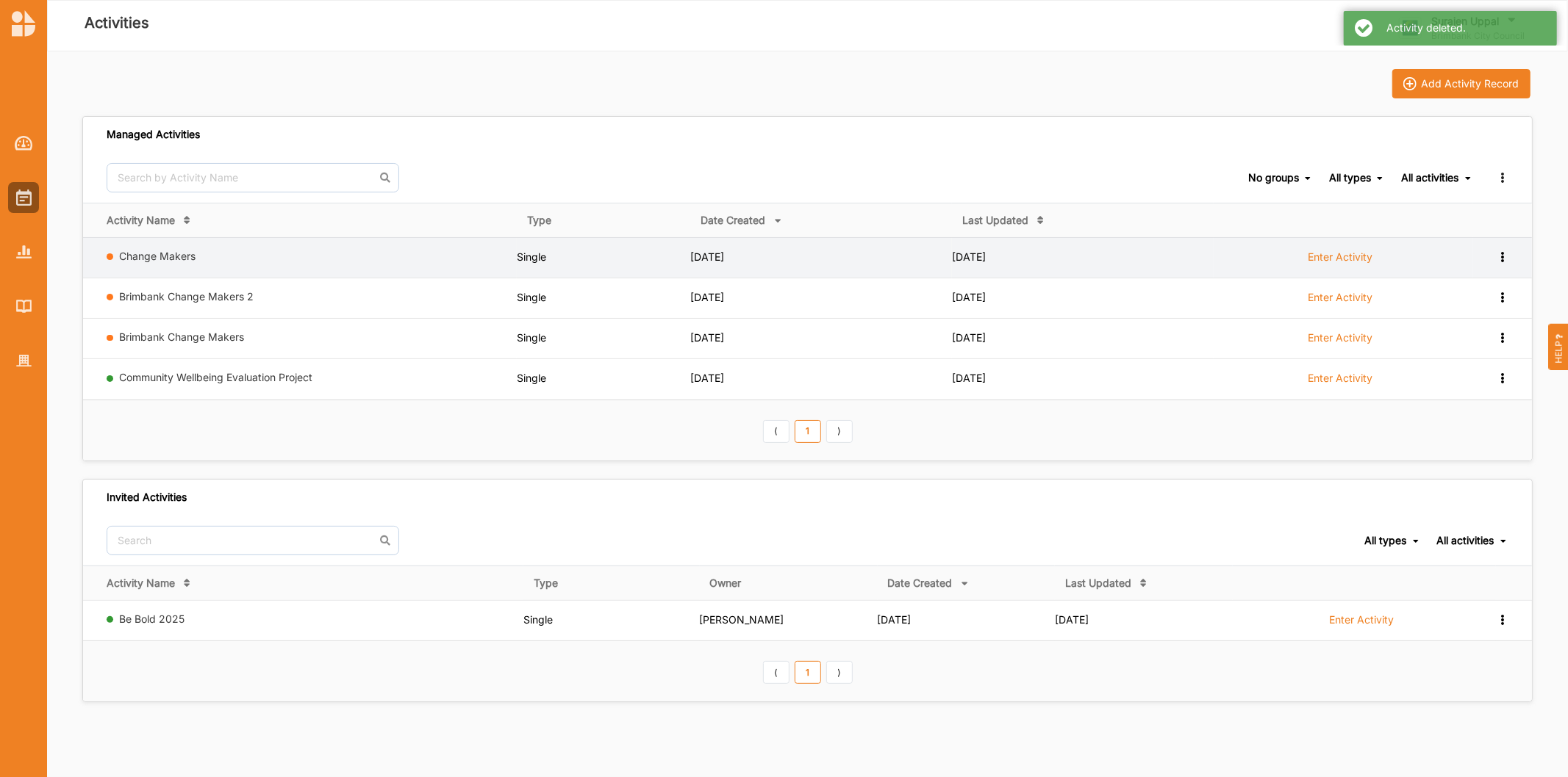
click at [1508, 258] on icon at bounding box center [1502, 255] width 12 height 11
click at [1464, 368] on div "Remove" at bounding box center [1464, 362] width 87 height 27
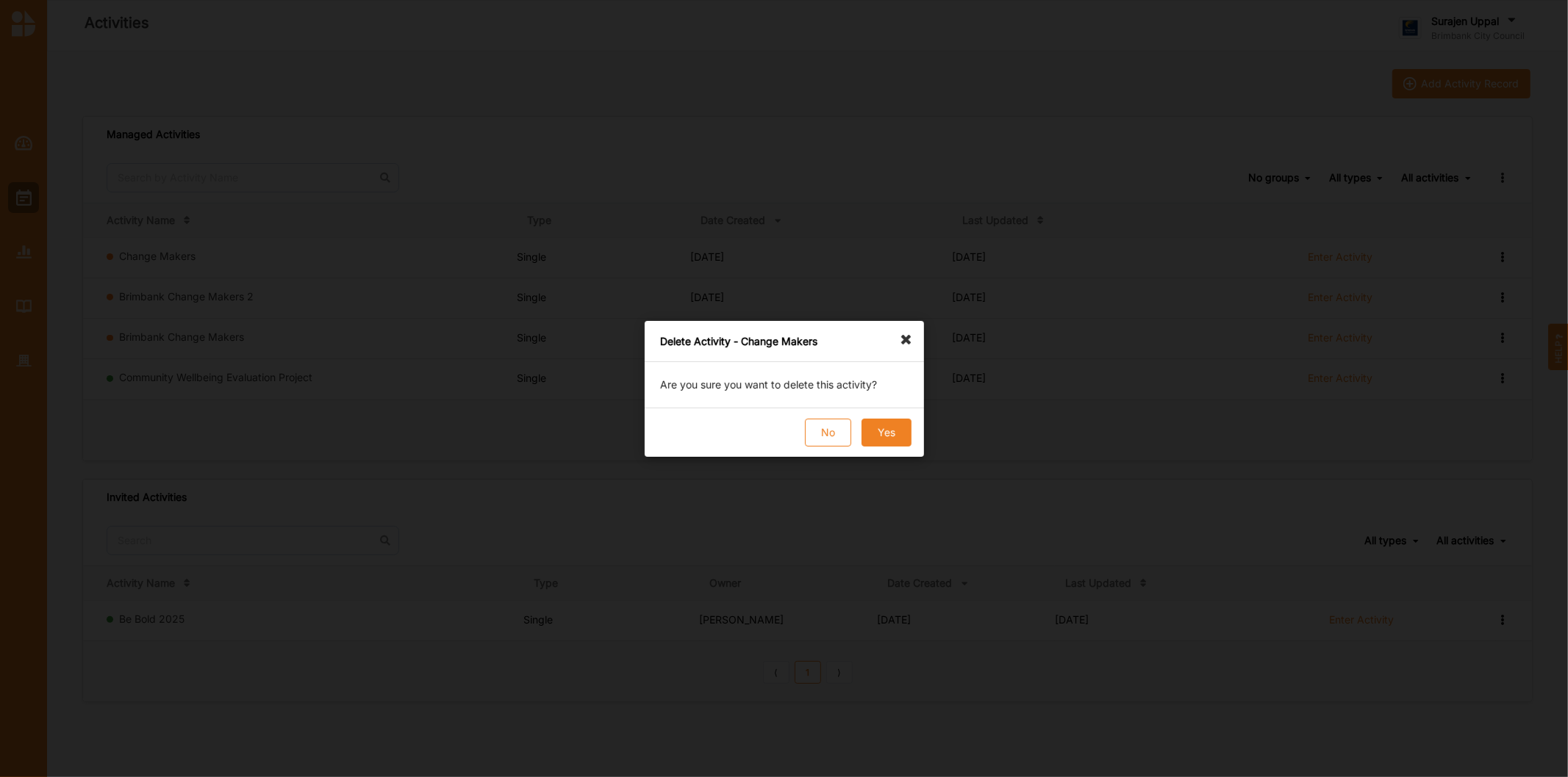
click at [894, 435] on button "Yes" at bounding box center [885, 433] width 50 height 28
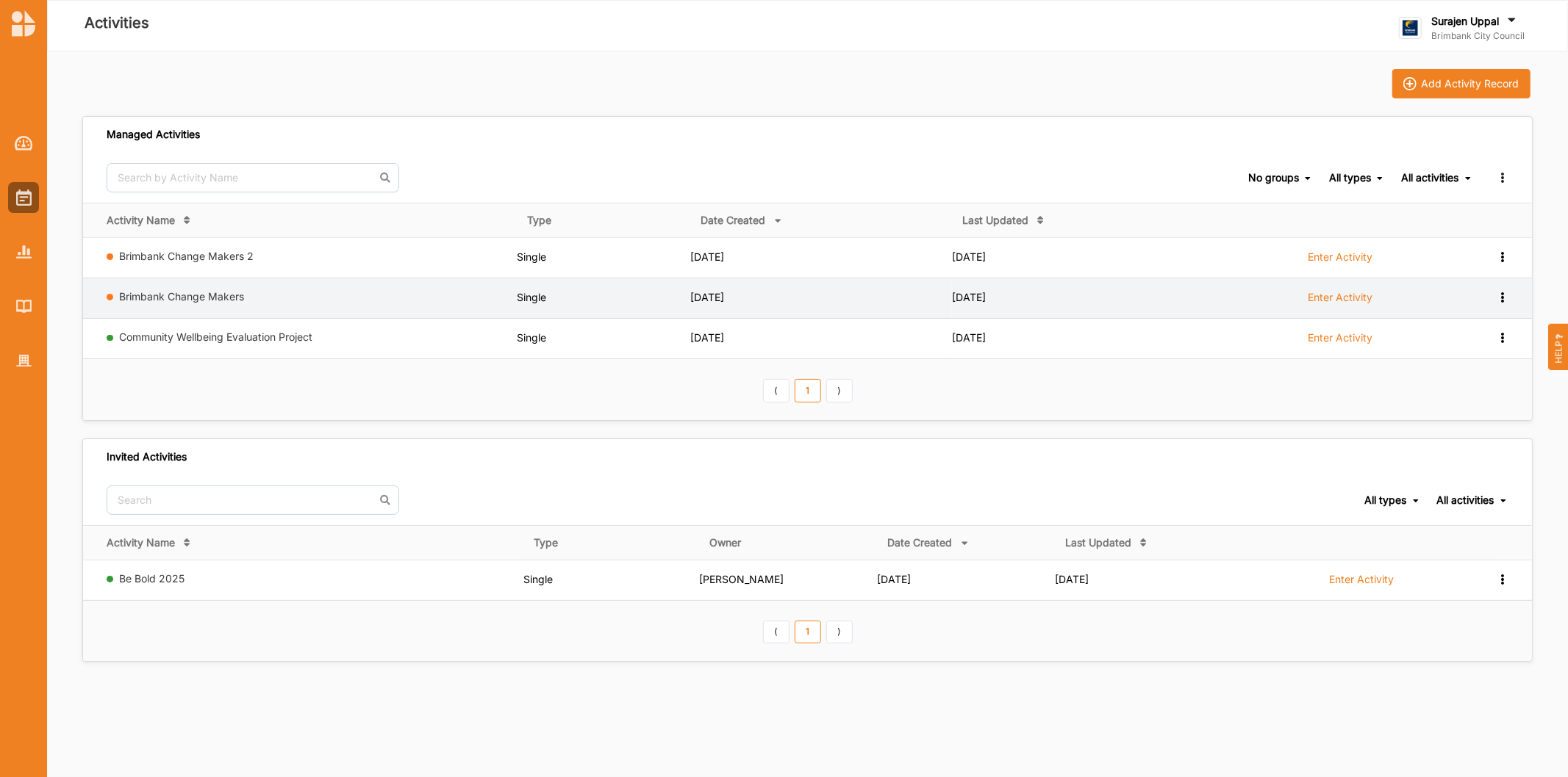
drag, startPoint x: 939, startPoint y: 287, endPoint x: 912, endPoint y: 285, distance: 27.1
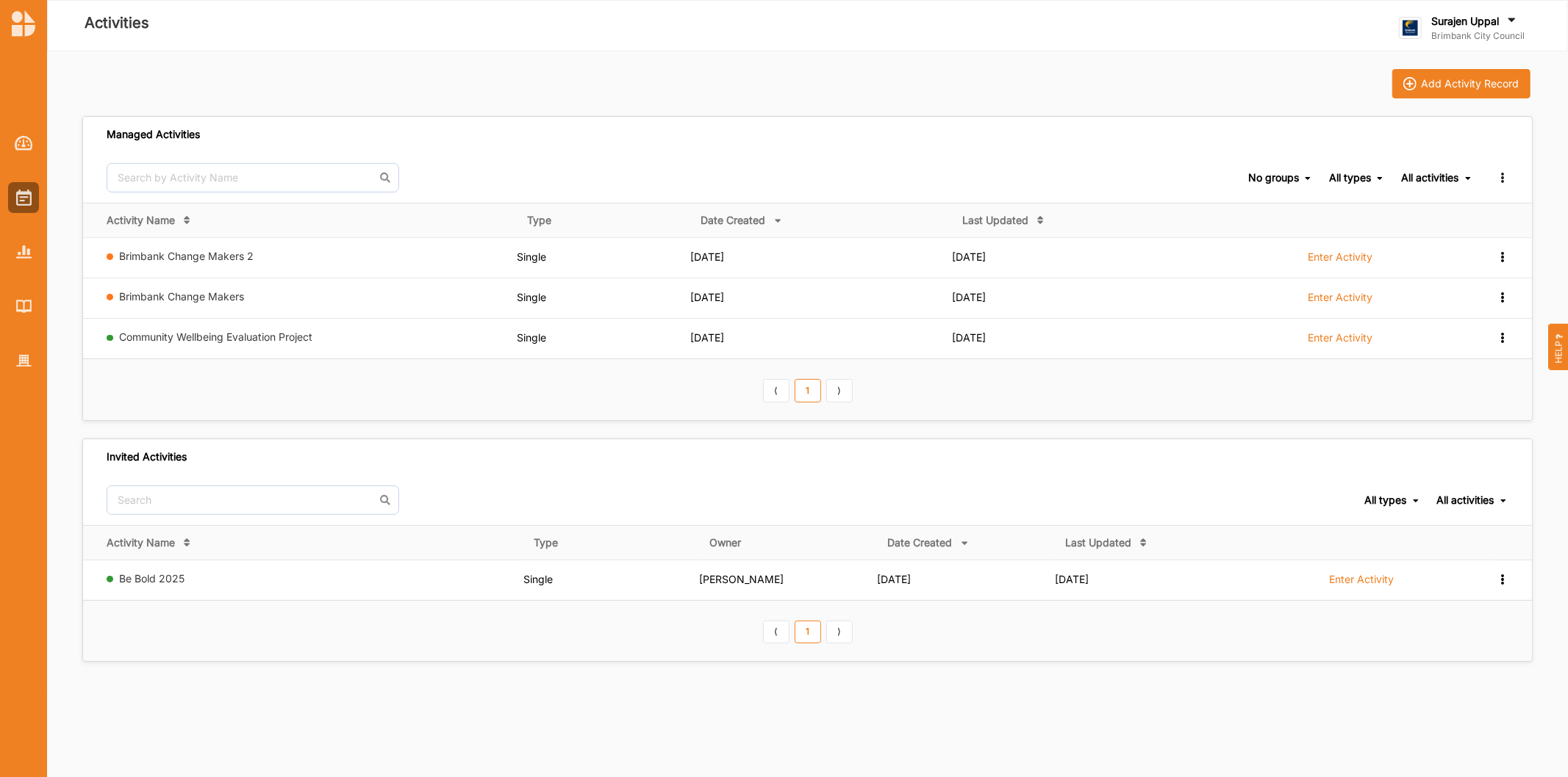
drag, startPoint x: 912, startPoint y: 285, endPoint x: 628, endPoint y: 176, distance: 304.2
click at [628, 176] on div "No groups No groups All types All types Single Grant Festival Multi Activity Li…" at bounding box center [807, 178] width 1449 height 50
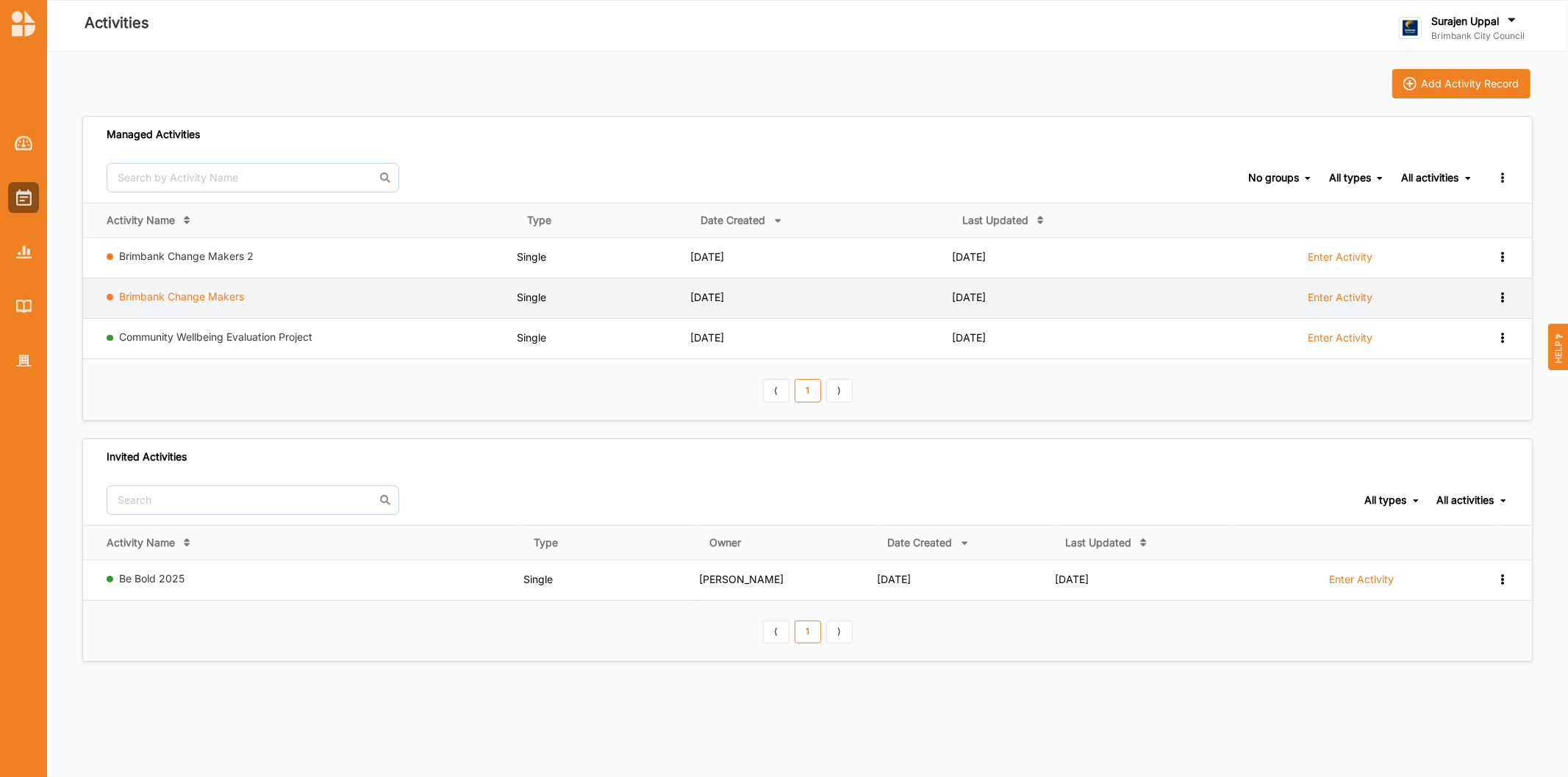
click at [163, 292] on link "Brimbank Change Makers" at bounding box center [181, 296] width 125 height 12
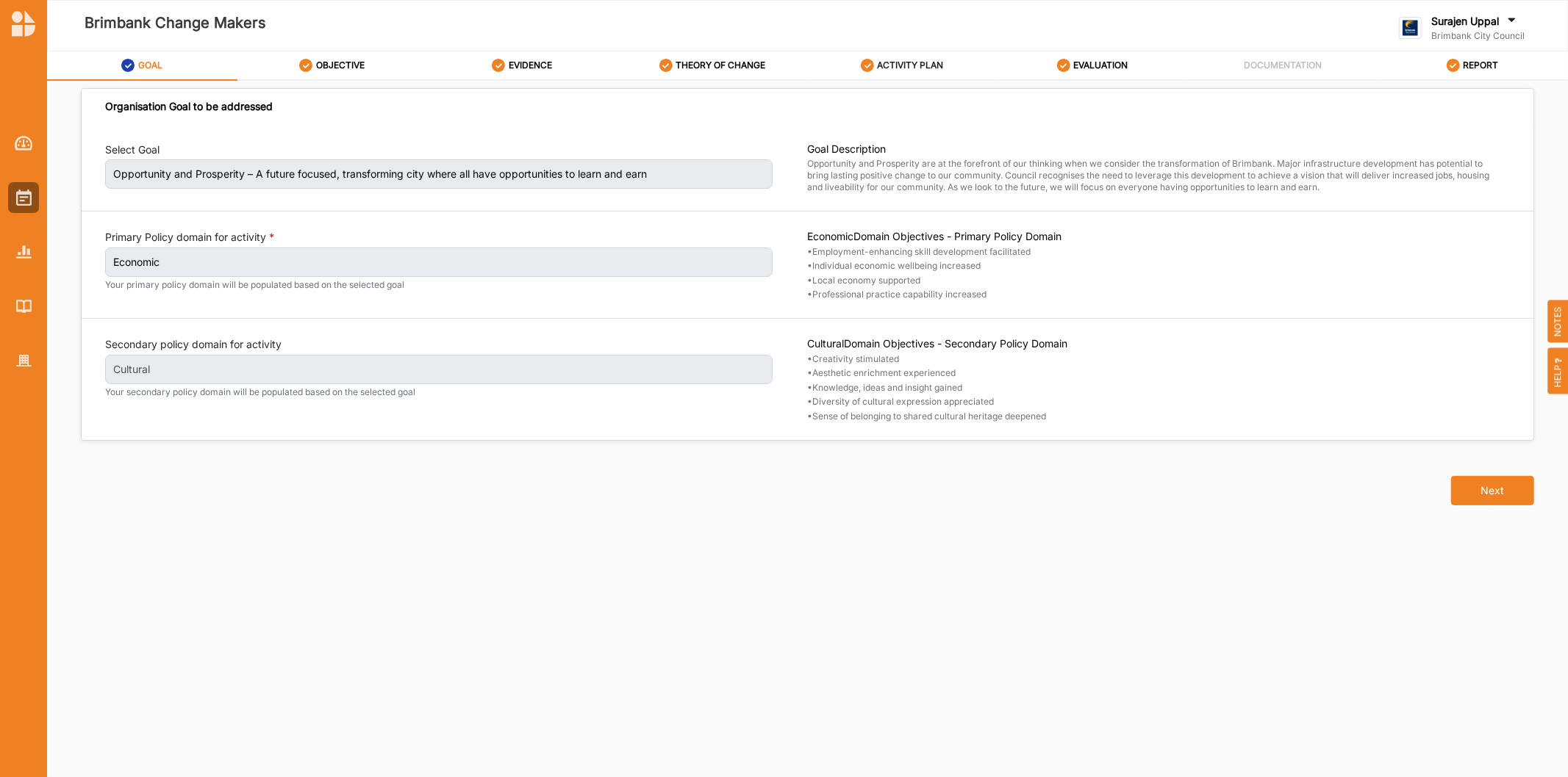
click at [921, 70] on label "ACTIVITY PLAN" at bounding box center [910, 65] width 66 height 11
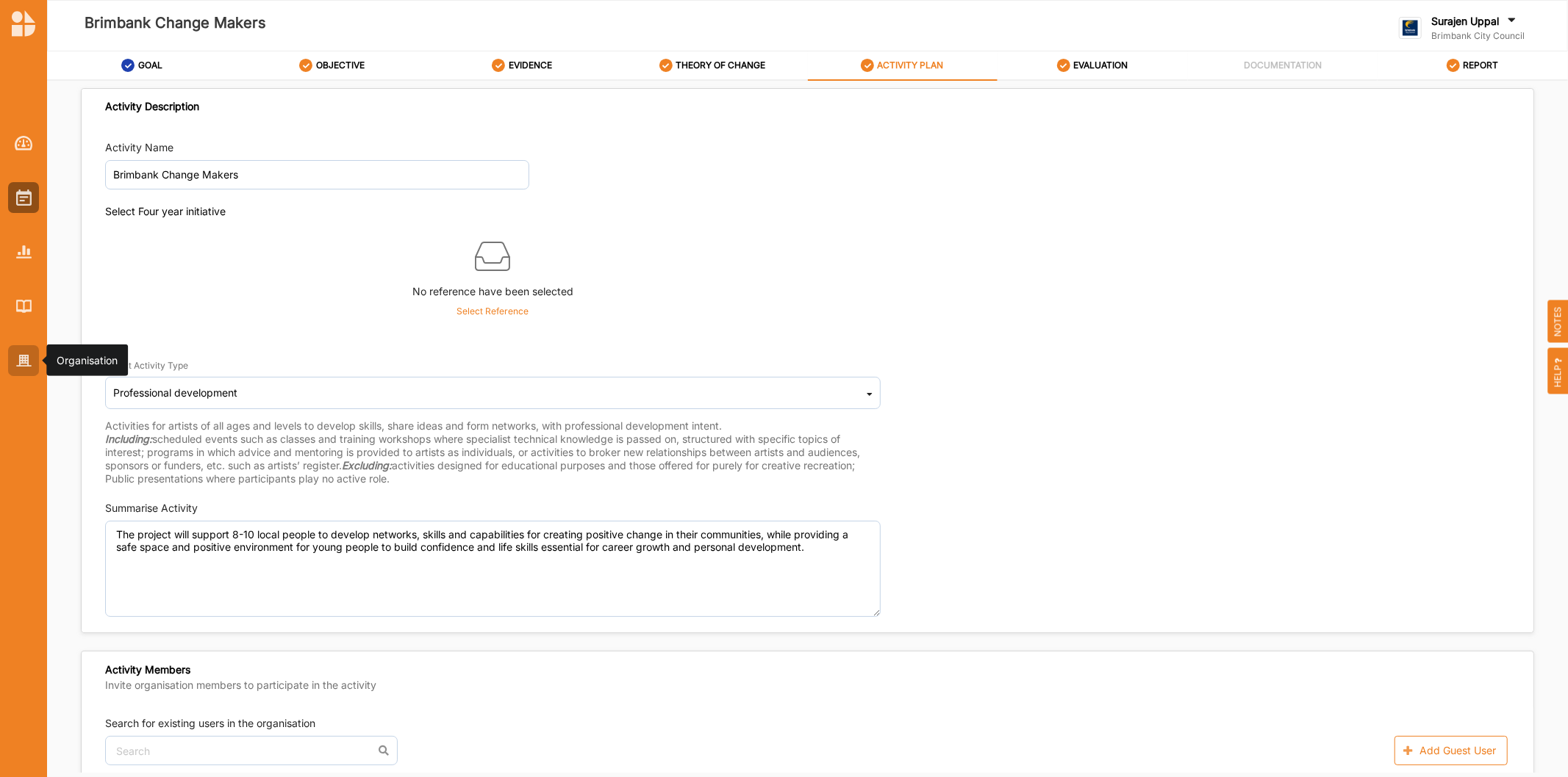
click at [16, 355] on div at bounding box center [23, 361] width 31 height 31
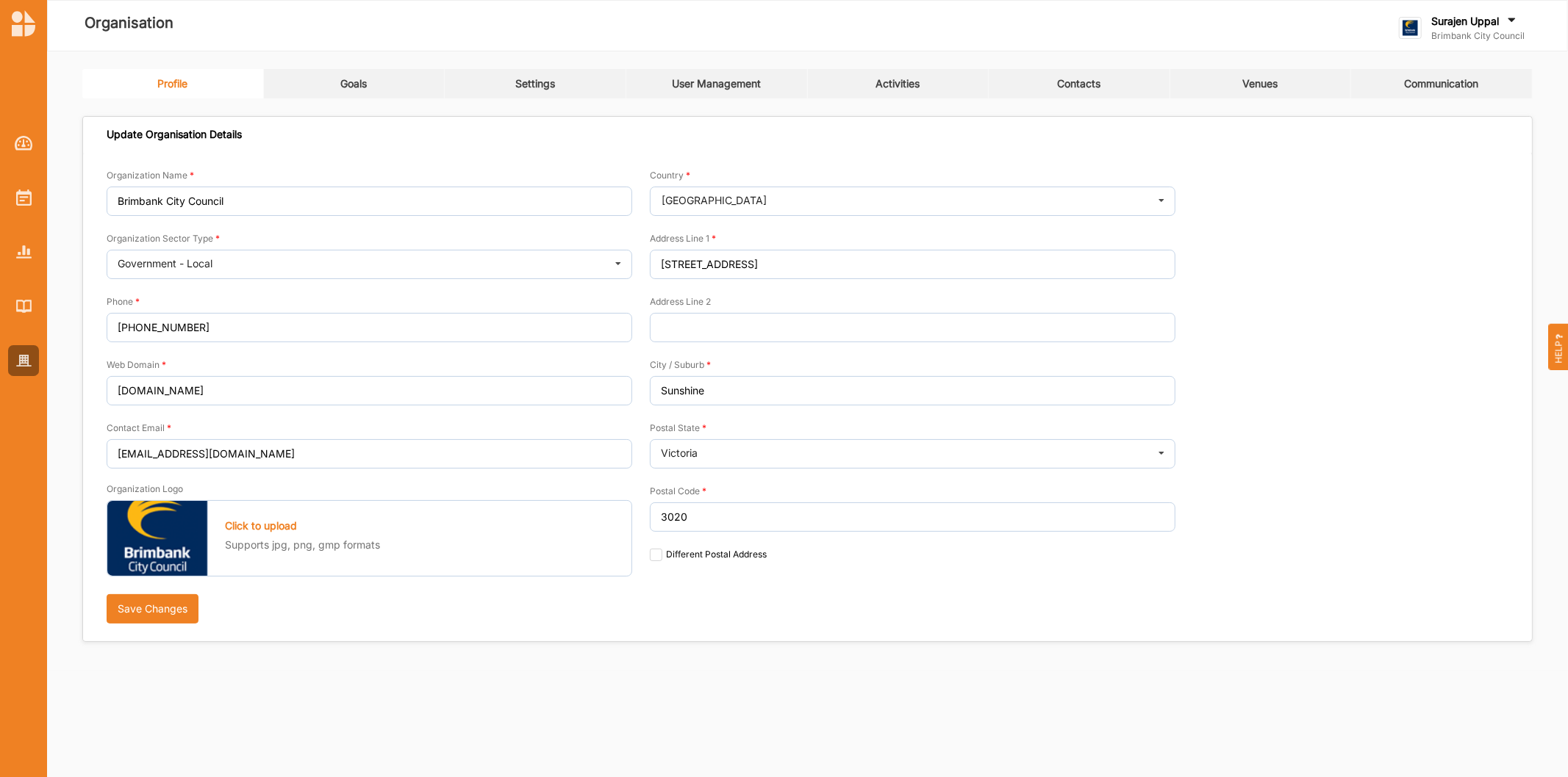
click at [872, 76] on link "Activities" at bounding box center [898, 83] width 181 height 29
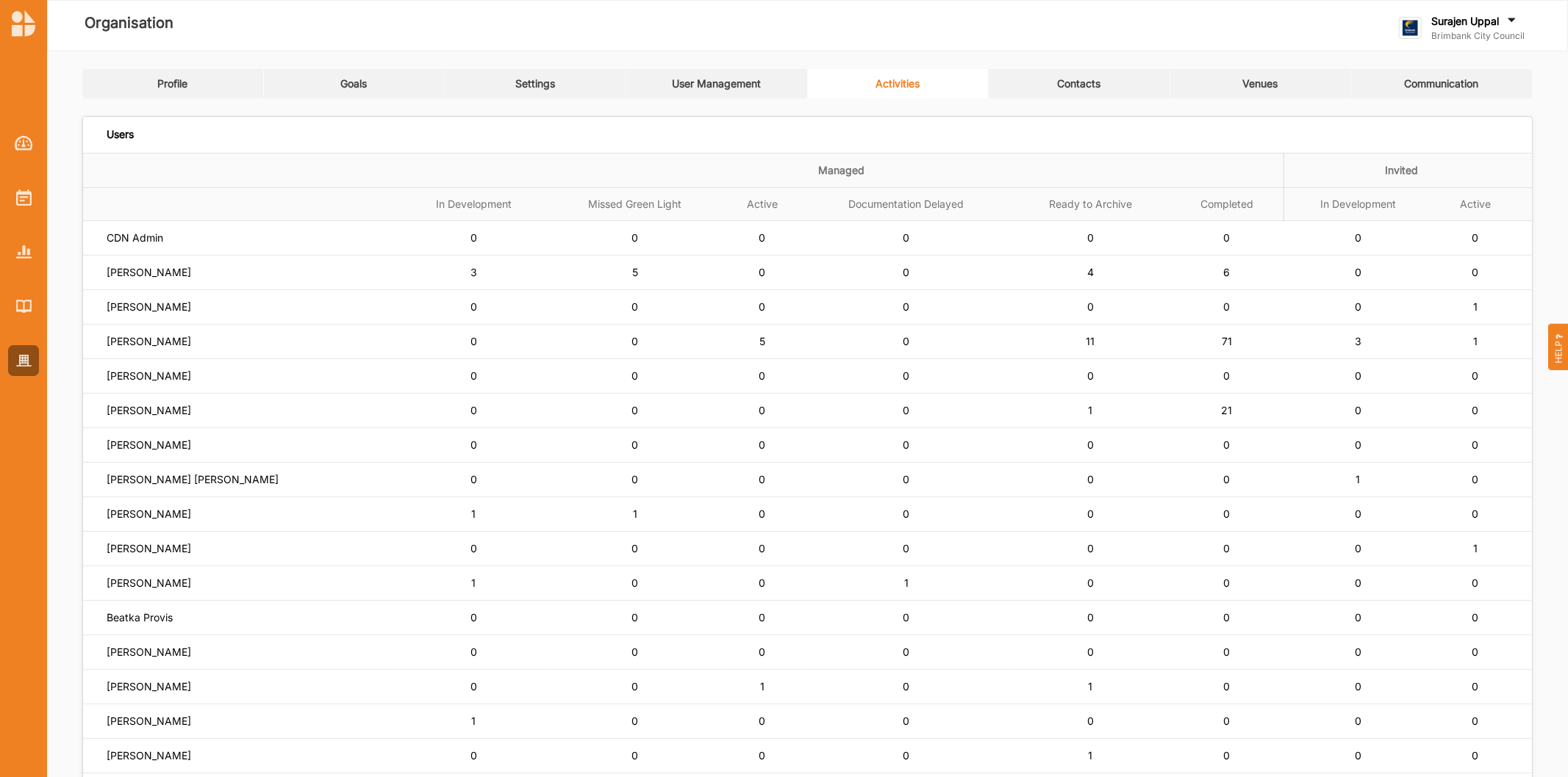
click at [665, 76] on link "User Management" at bounding box center [716, 83] width 181 height 29
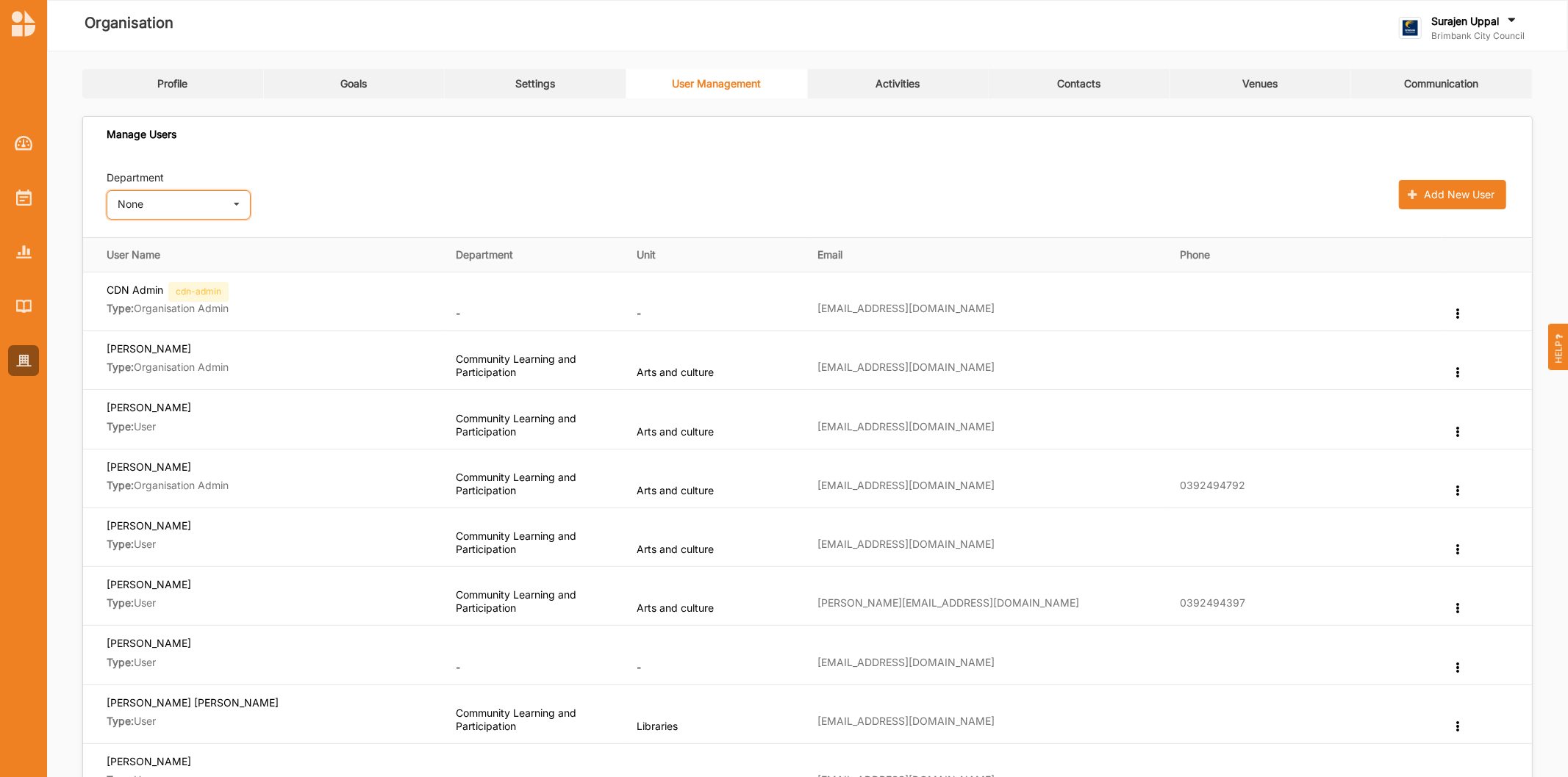
click at [242, 207] on icon at bounding box center [236, 205] width 22 height 29
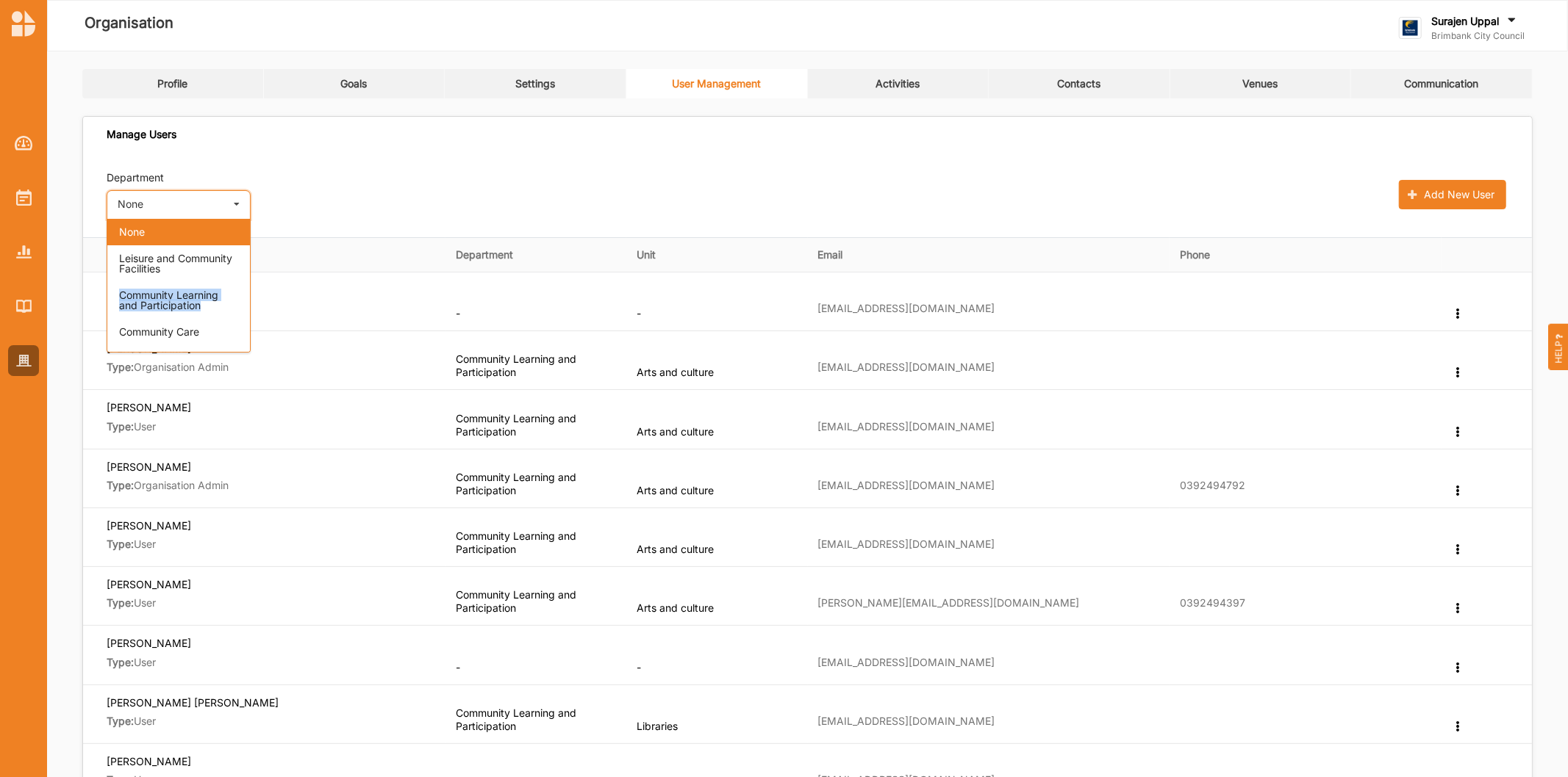
drag, startPoint x: 250, startPoint y: 270, endPoint x: 250, endPoint y: 304, distance: 34.0
click at [250, 304] on div "None Leisure and Community Facilities Community Learning and Participation Comm…" at bounding box center [178, 286] width 144 height 133
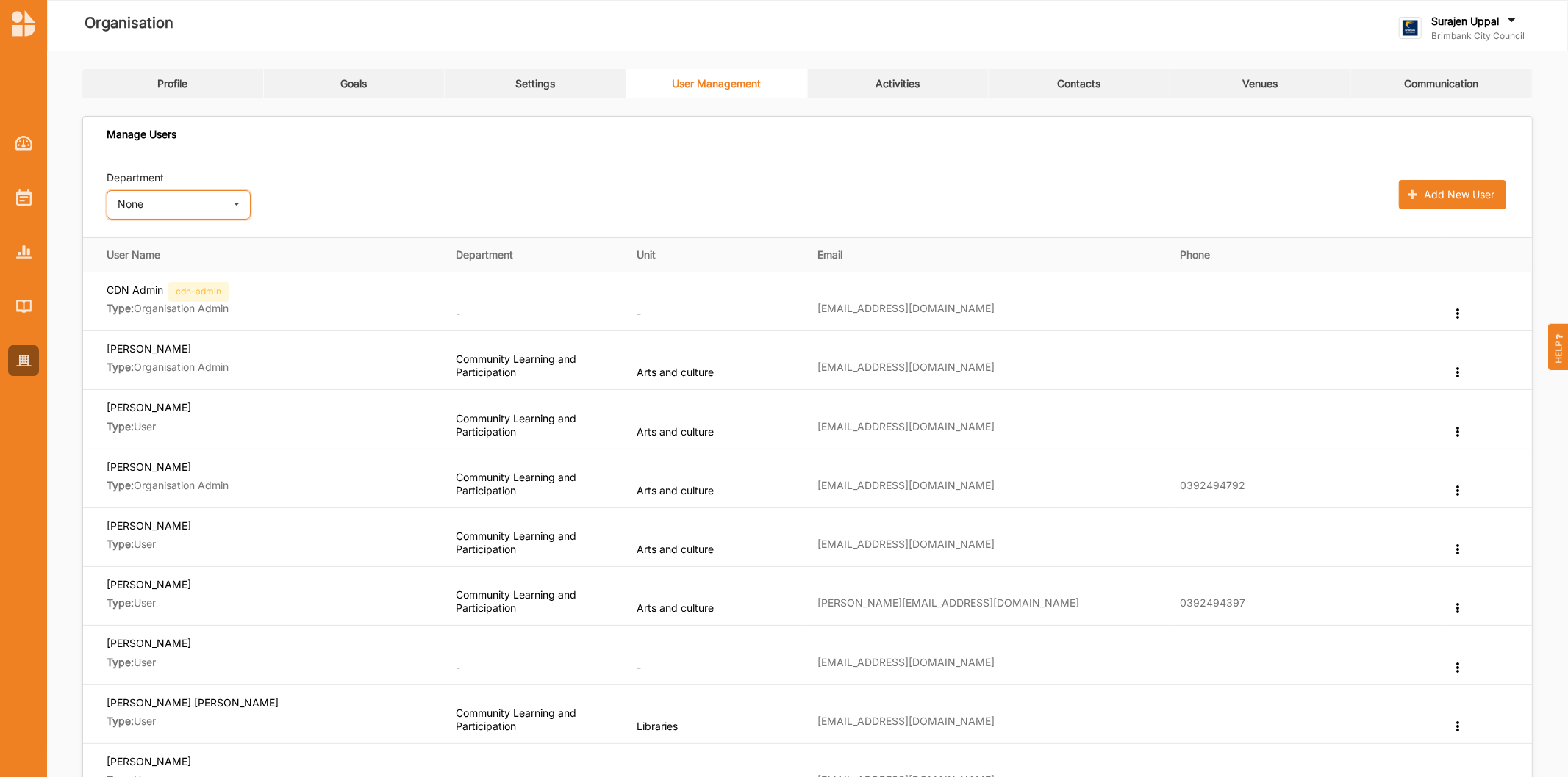
click at [181, 208] on div "None None Leisure and Community Facilities Community Learning and Participation…" at bounding box center [178, 204] width 144 height 29
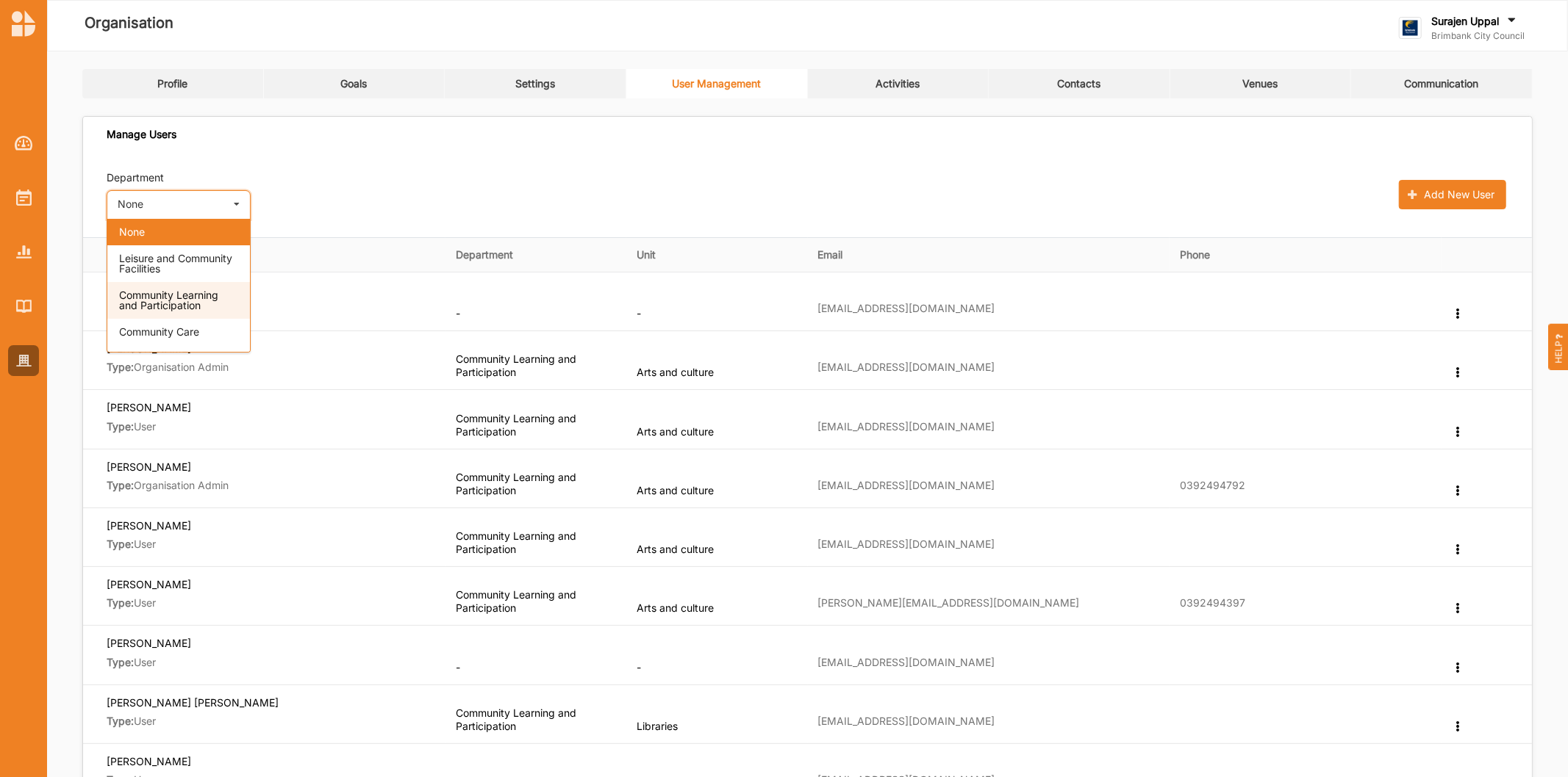
click at [180, 299] on span "Community Learning and Participation" at bounding box center [169, 301] width 99 height 23
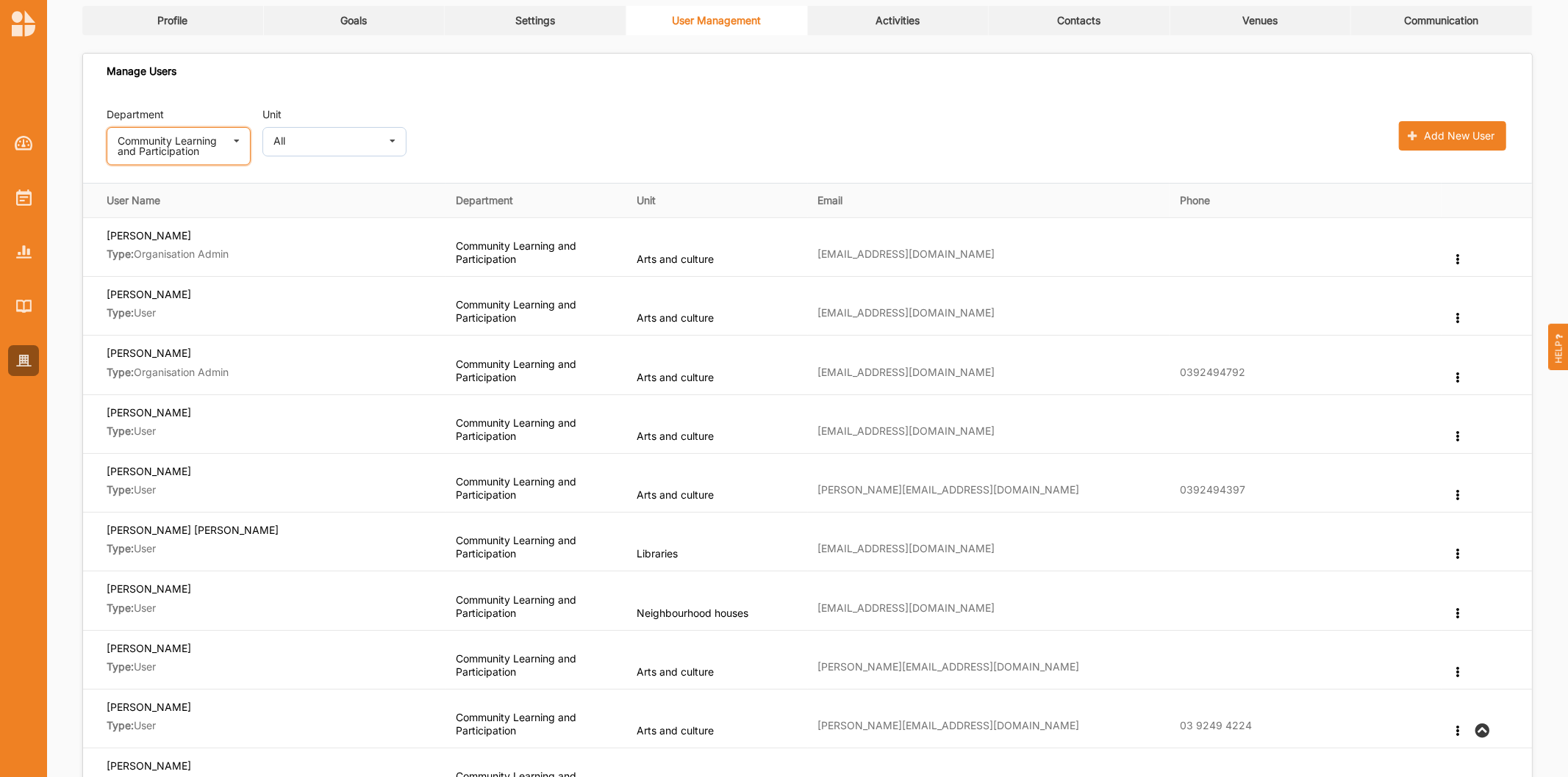
scroll to position [163, 0]
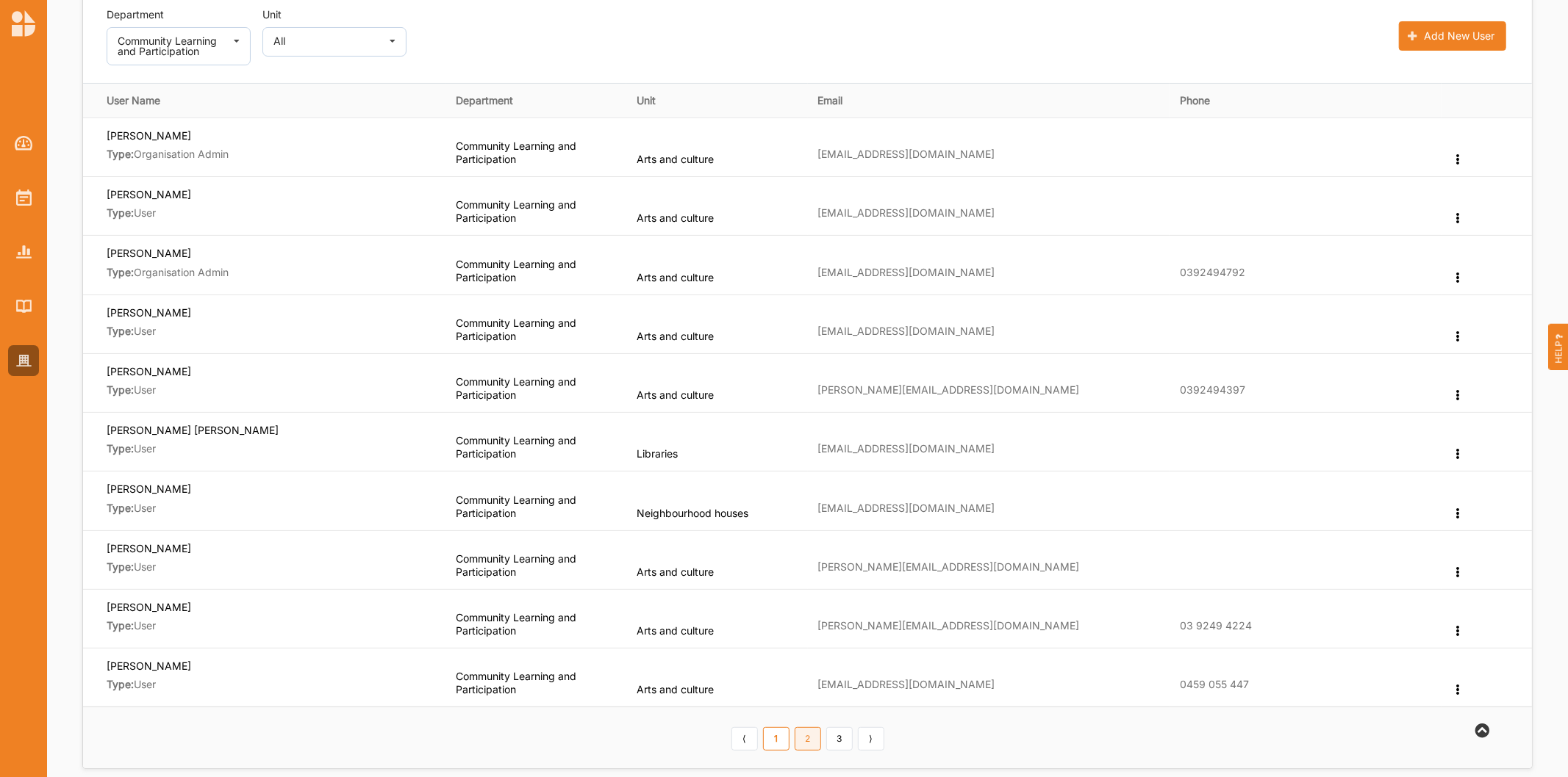
click at [806, 740] on link "2" at bounding box center [807, 739] width 27 height 24
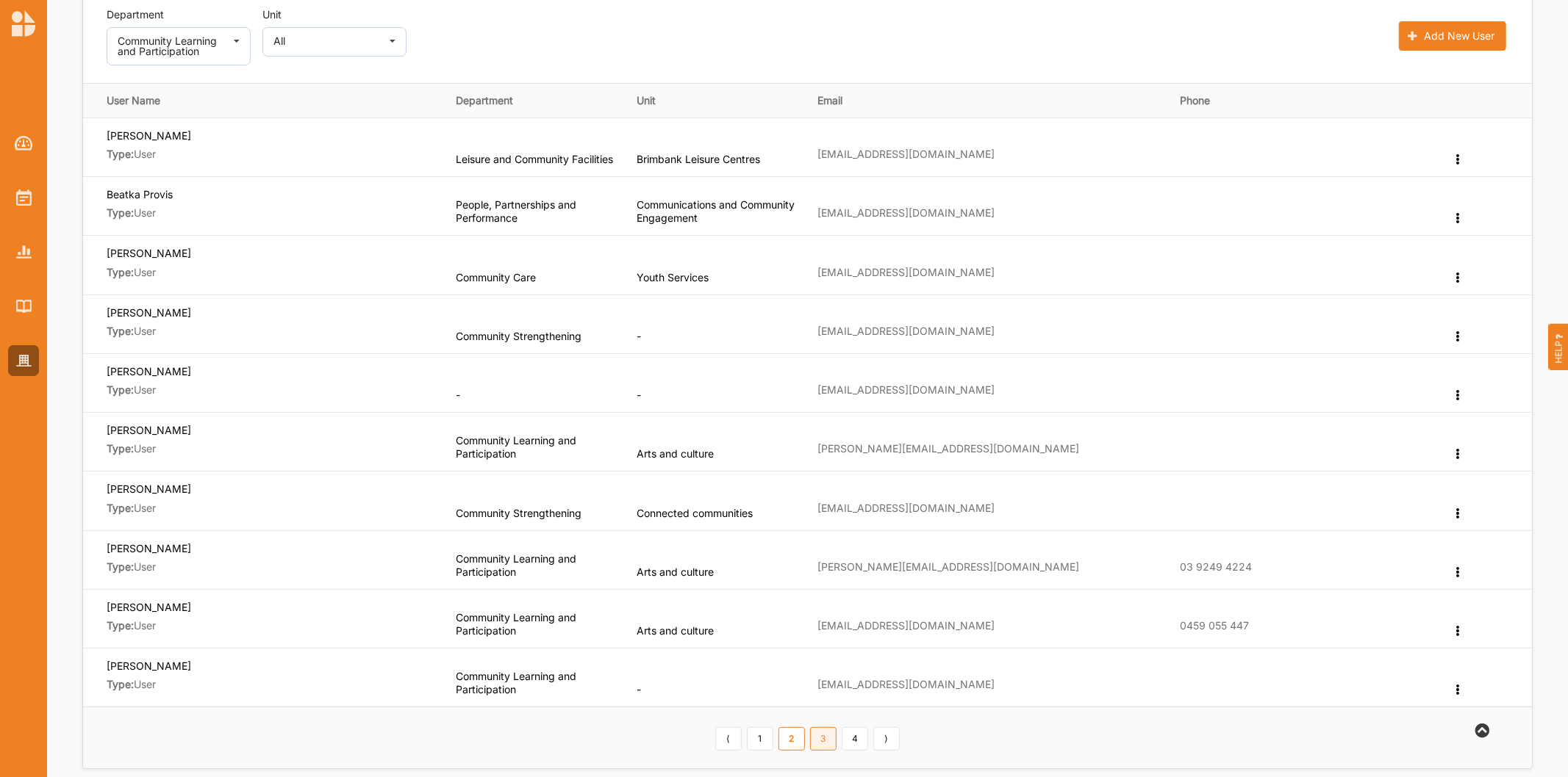
click at [815, 738] on link "3" at bounding box center [823, 739] width 27 height 24
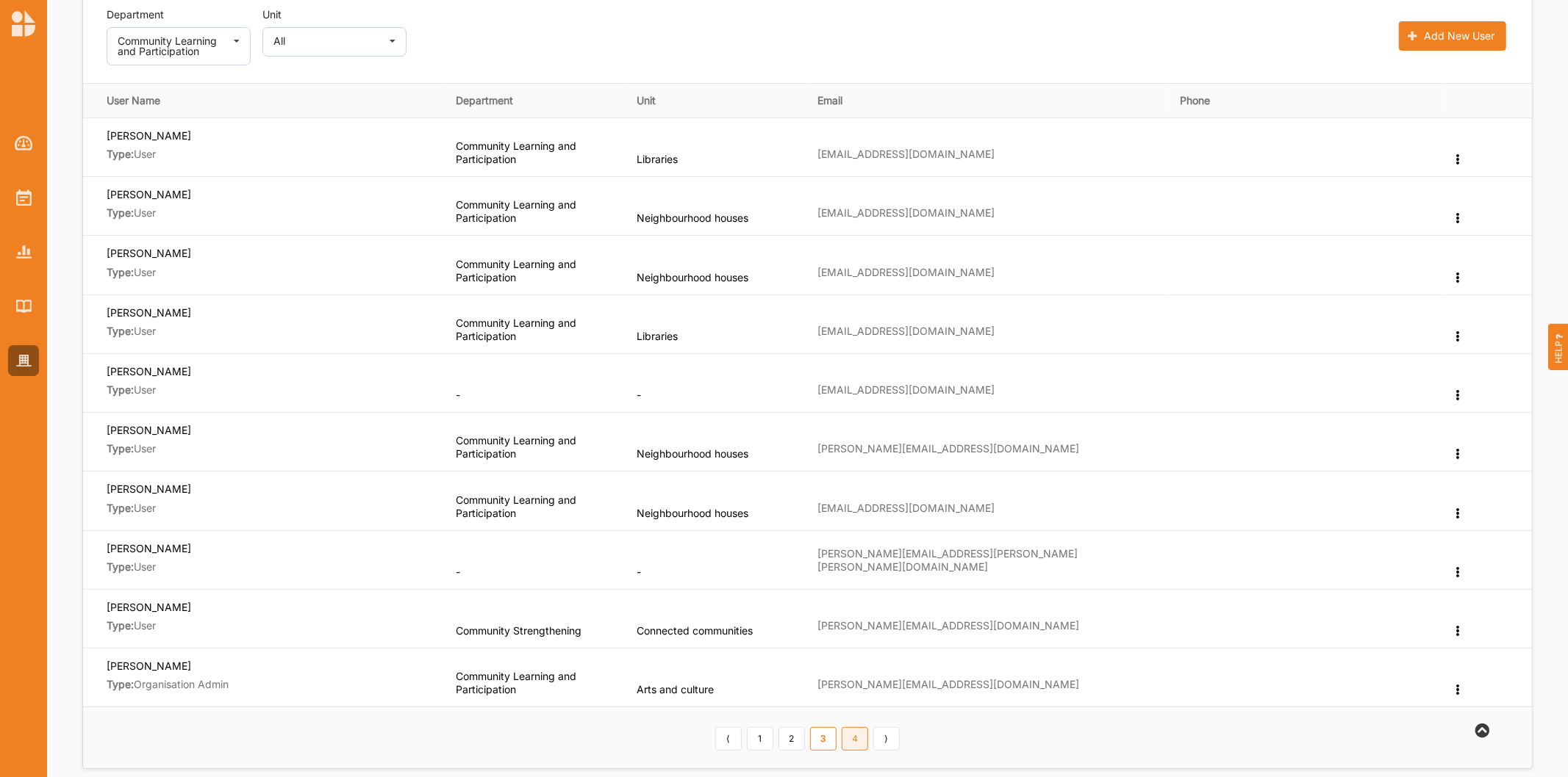
click at [851, 737] on link "4" at bounding box center [855, 739] width 27 height 24
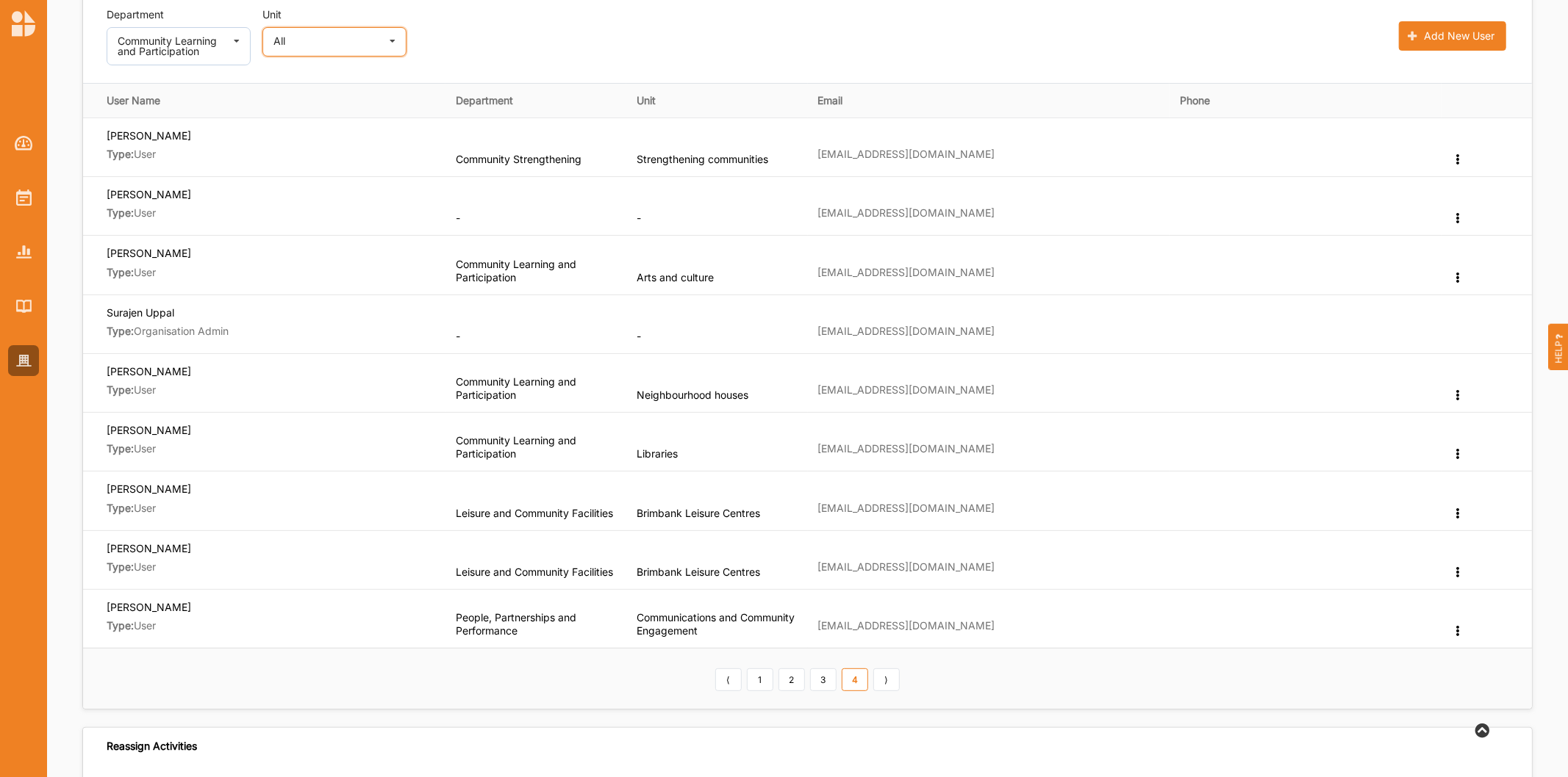
click at [376, 42] on div "All All Communications and Community Engagement" at bounding box center [334, 42] width 144 height 29
click at [524, 41] on div "Add New User" at bounding box center [963, 36] width 1090 height 58
click at [829, 684] on link "3" at bounding box center [823, 680] width 27 height 24
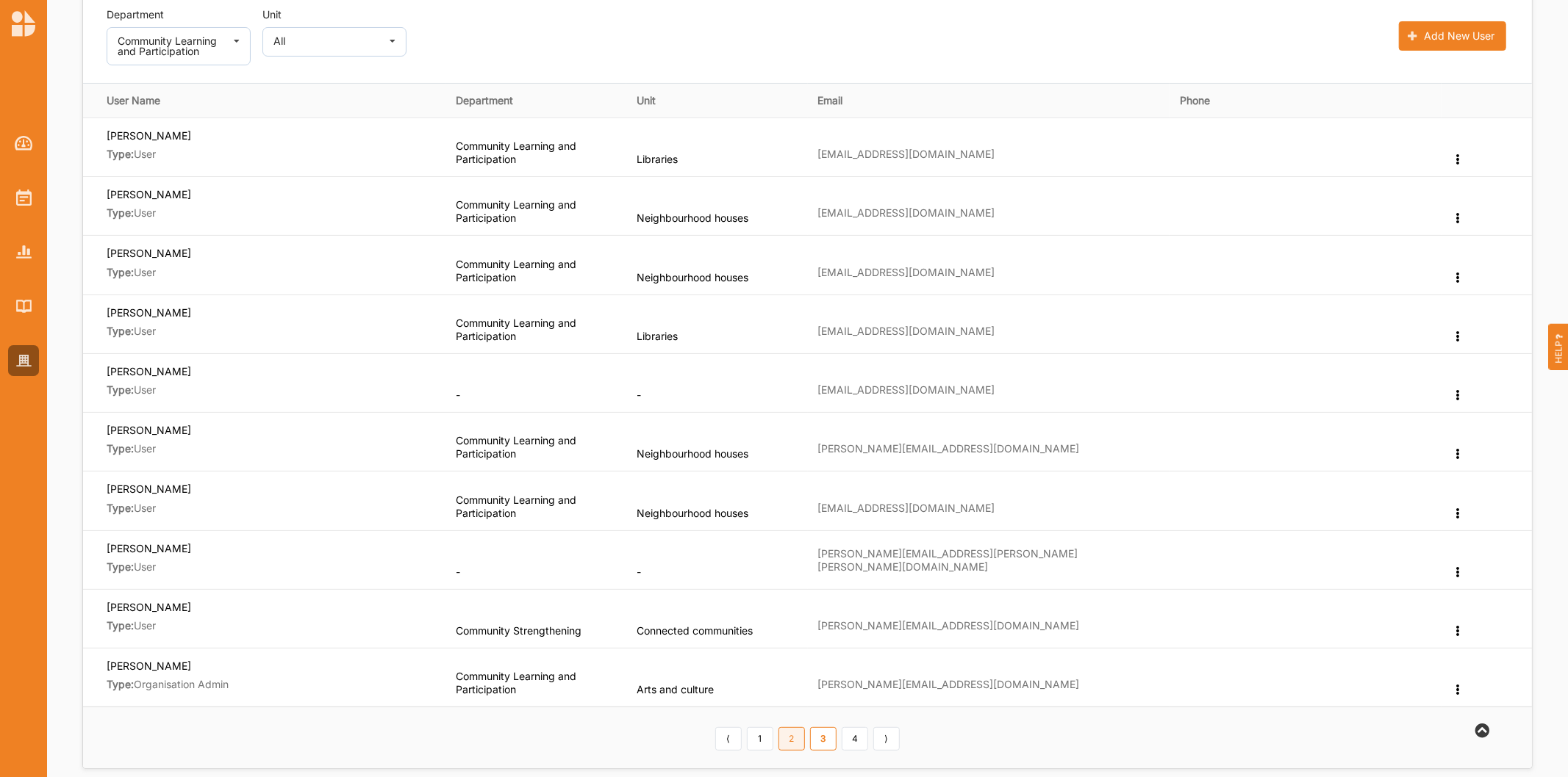
click at [790, 743] on link "2" at bounding box center [792, 739] width 27 height 24
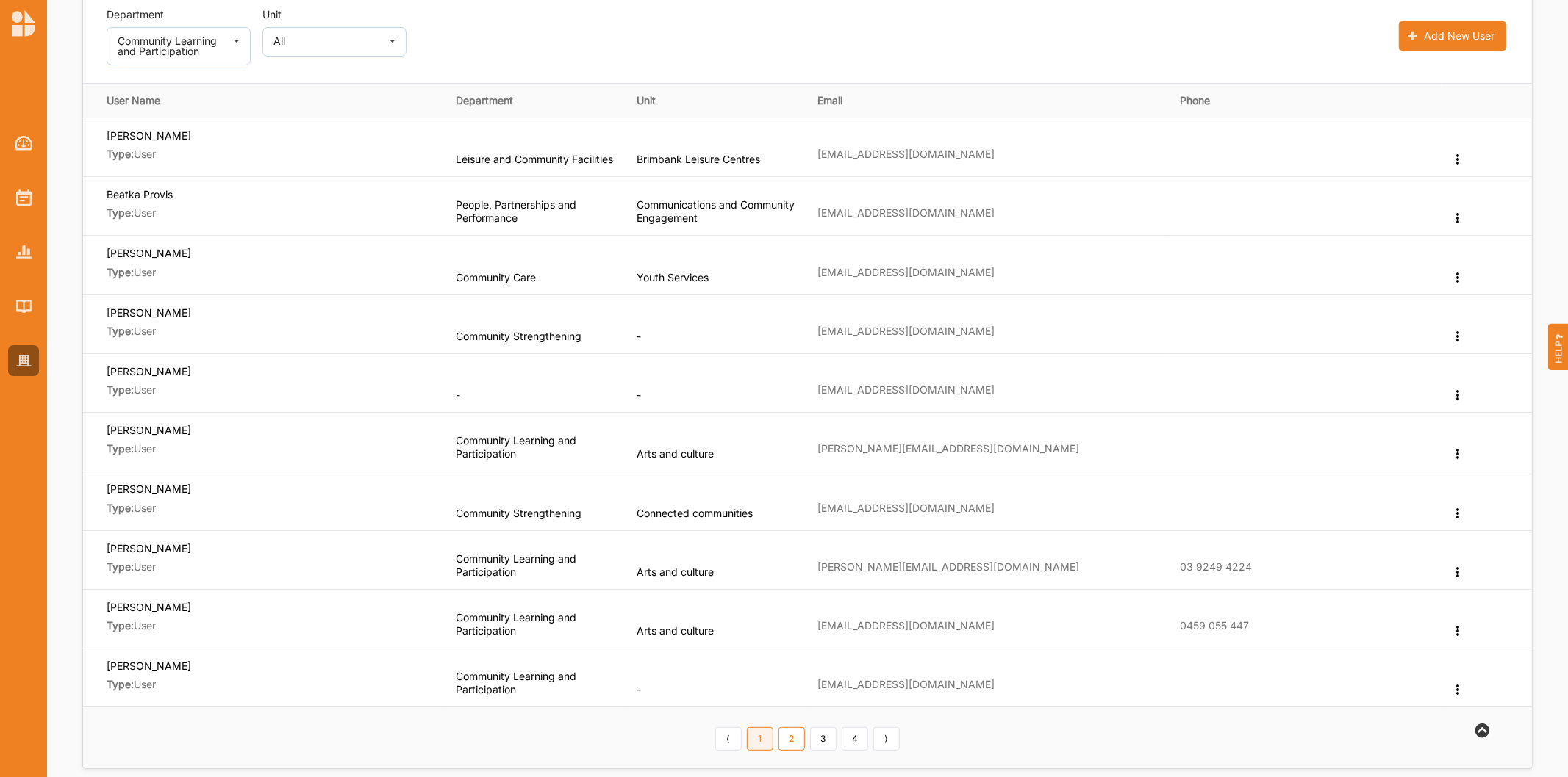
click at [766, 743] on link "1" at bounding box center [760, 739] width 27 height 24
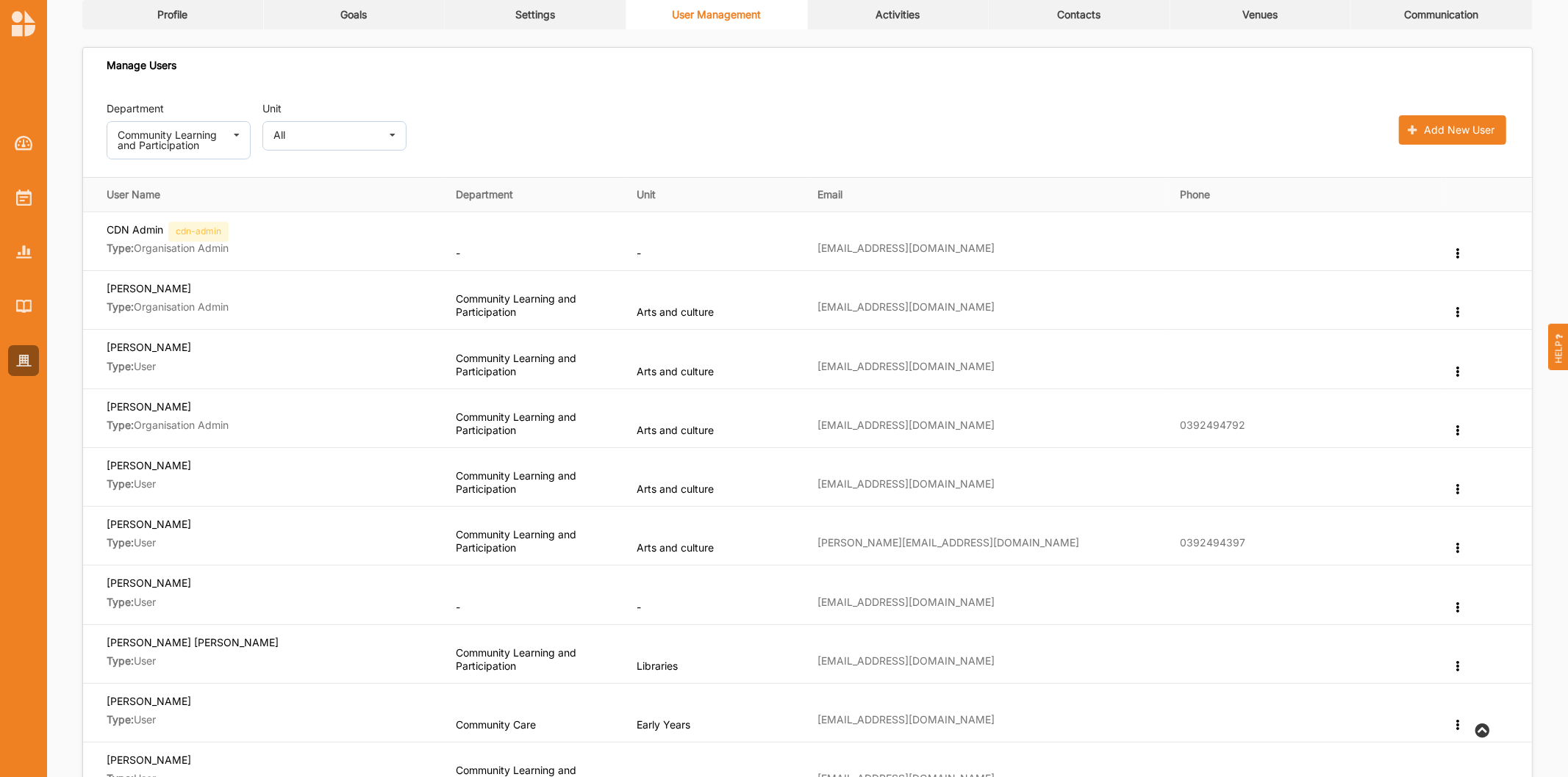
scroll to position [0, 0]
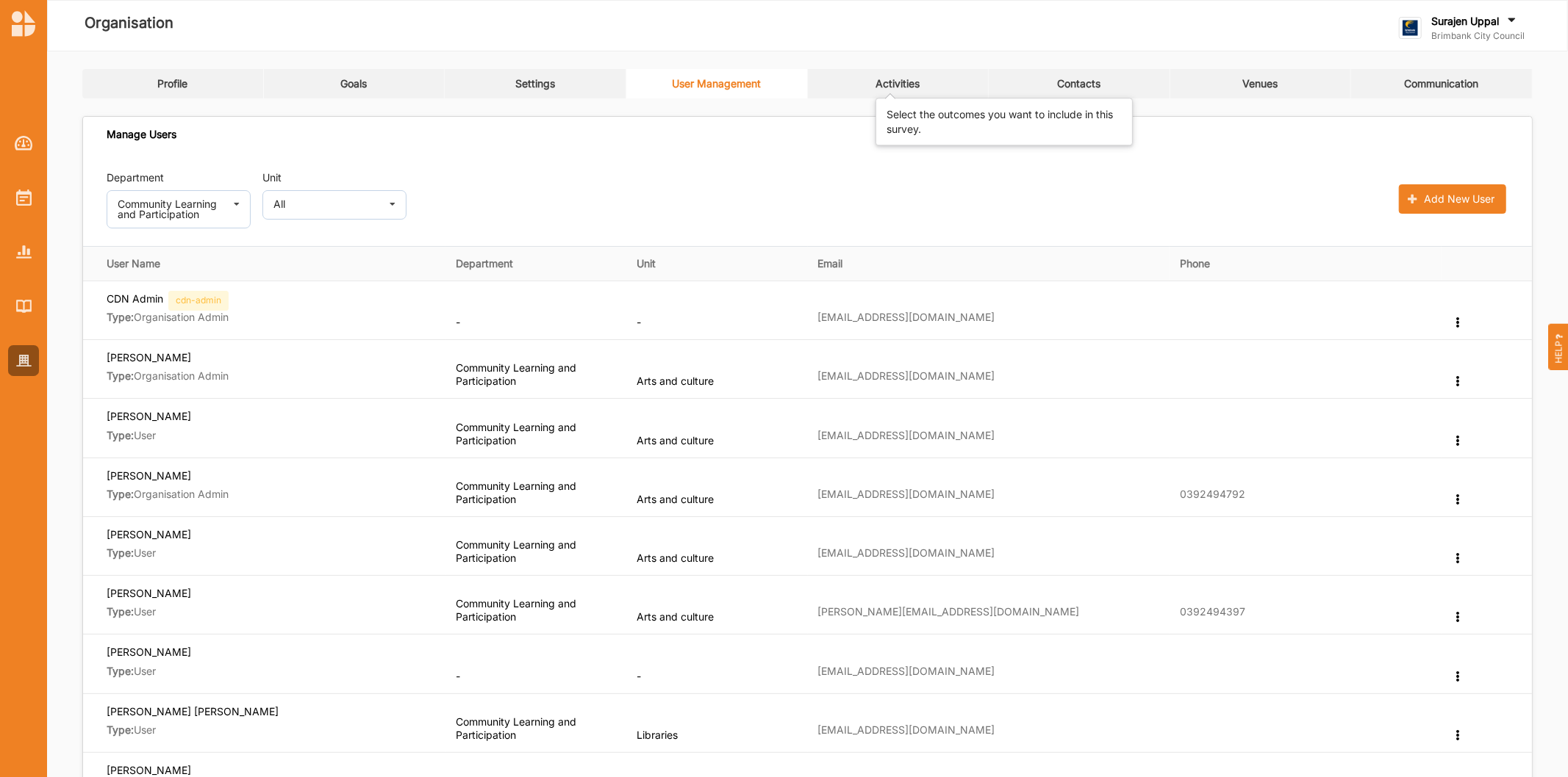
click at [909, 82] on div "Activities" at bounding box center [898, 83] width 44 height 13
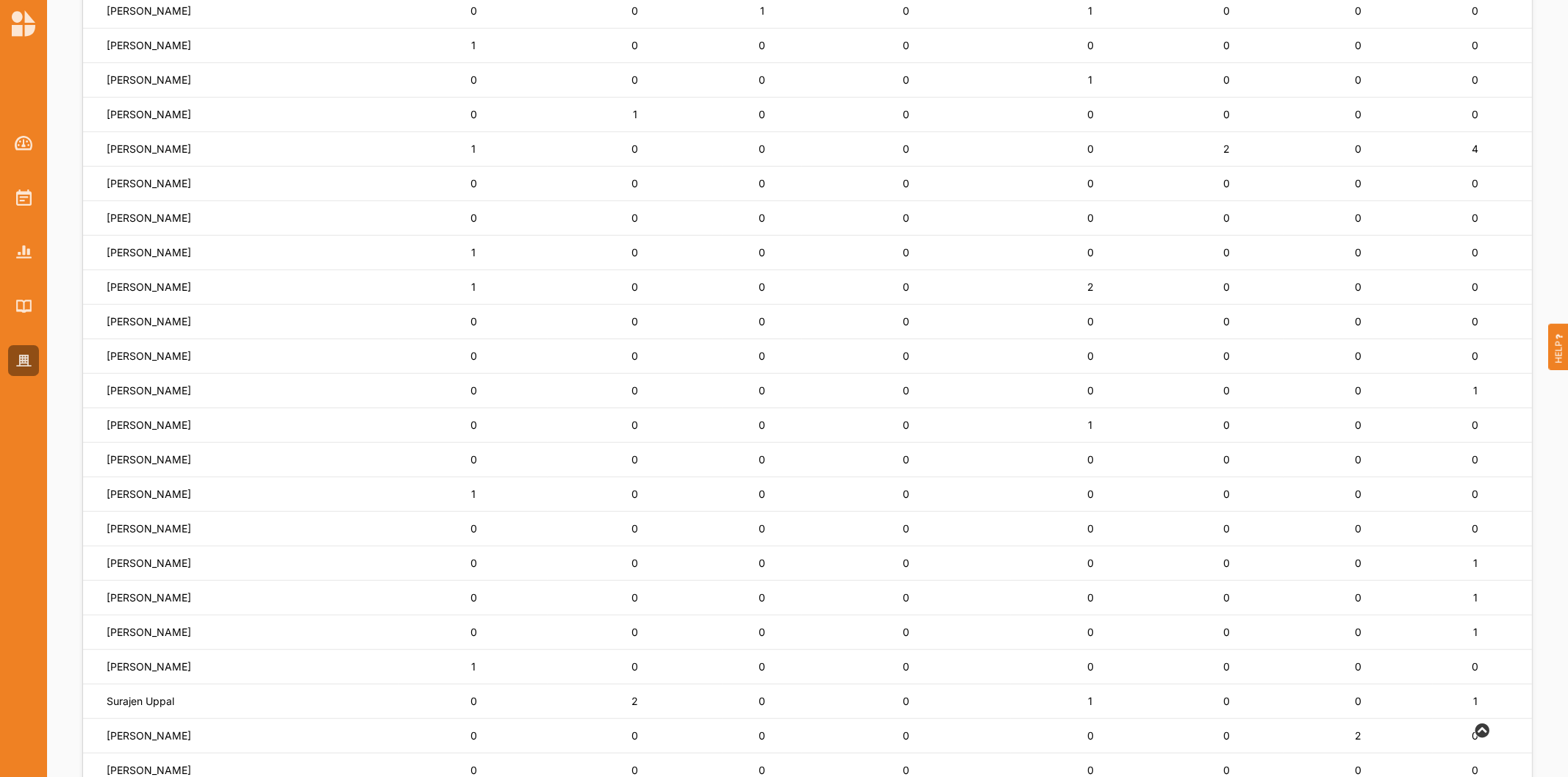
scroll to position [659, 0]
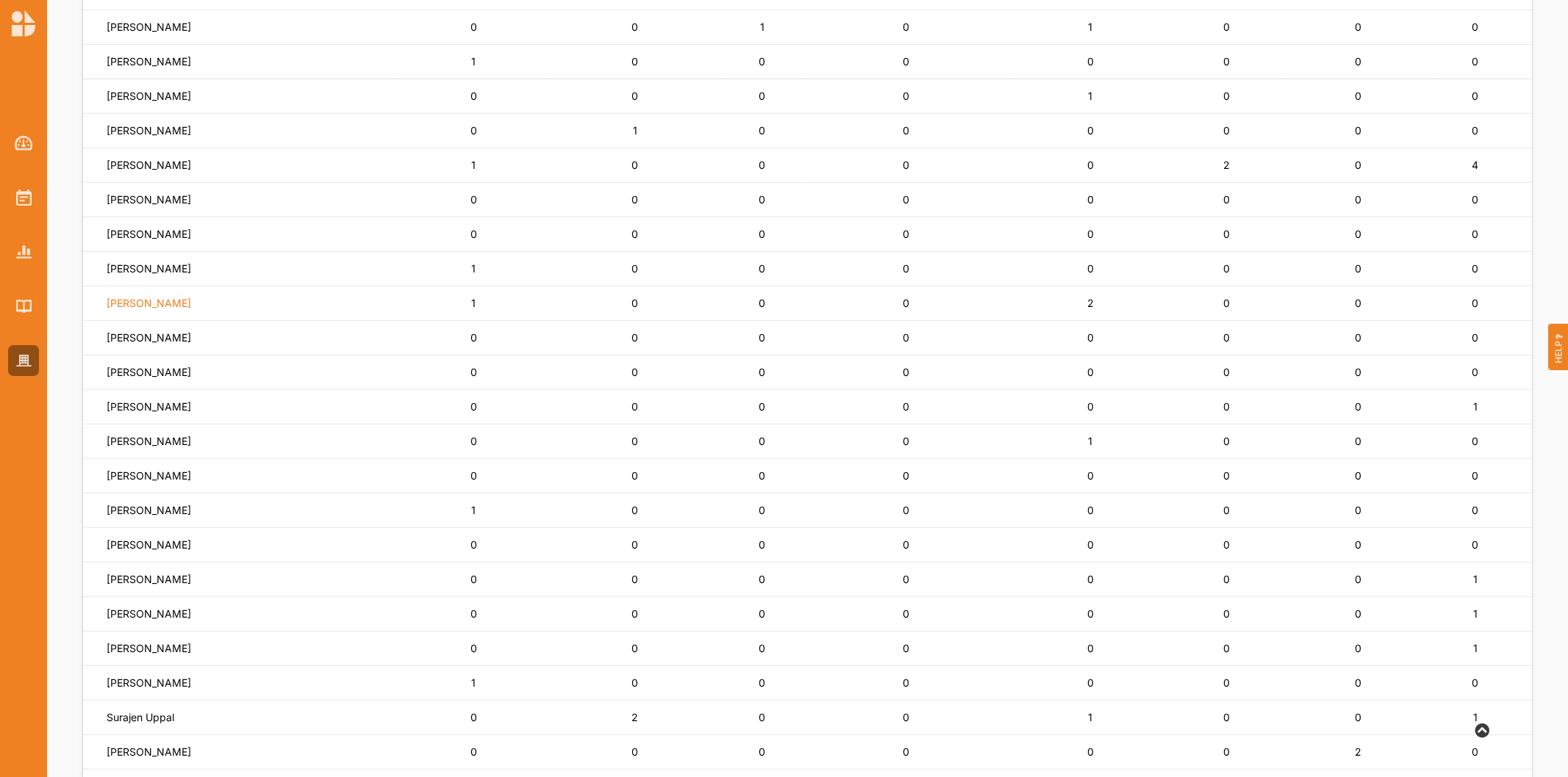
click at [148, 309] on label "[PERSON_NAME]" at bounding box center [149, 303] width 85 height 13
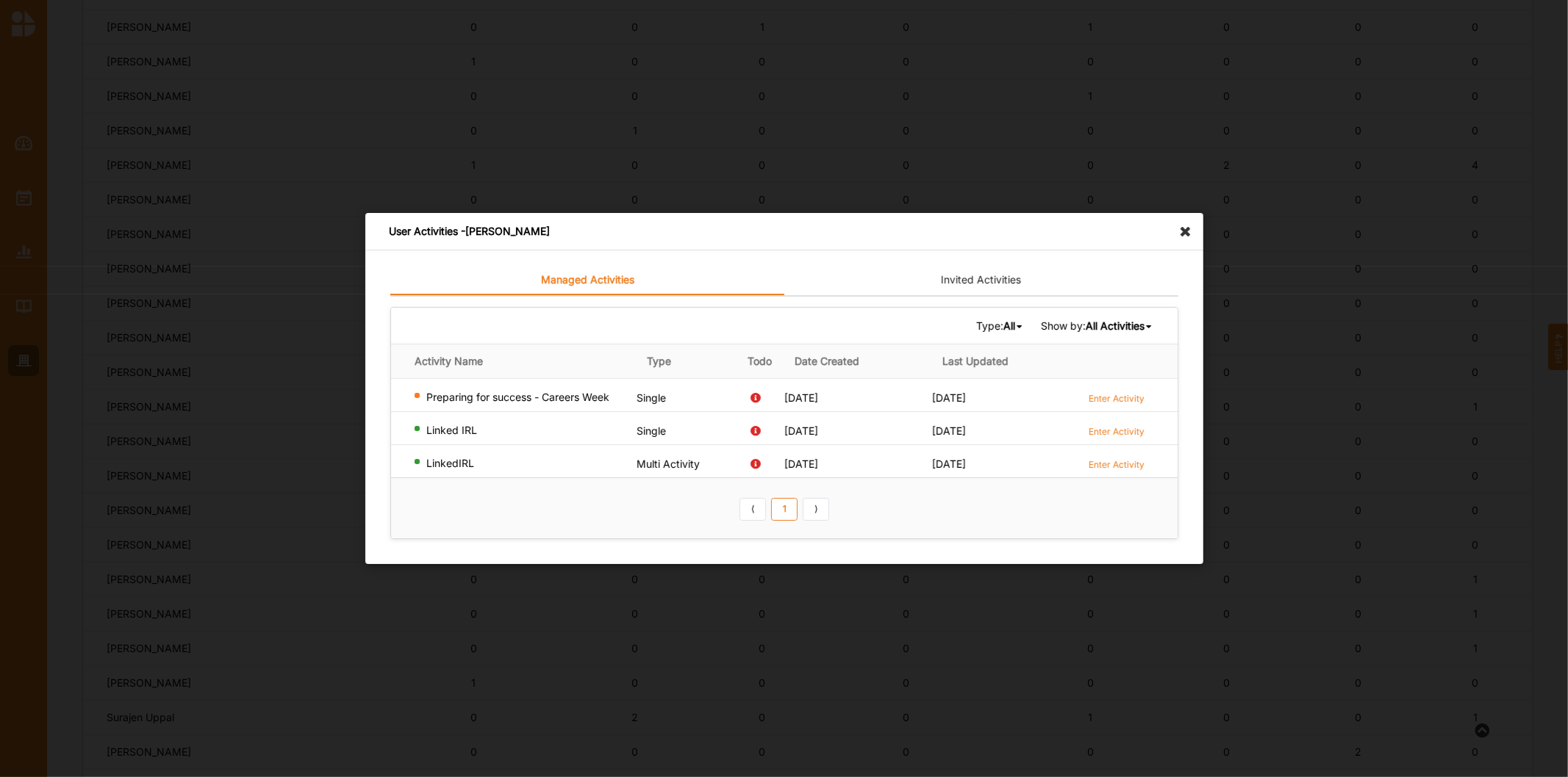
click at [1174, 231] on div "User Activities - [PERSON_NAME]" at bounding box center [784, 232] width 838 height 37
click at [1191, 233] on icon at bounding box center [1189, 225] width 24 height 24
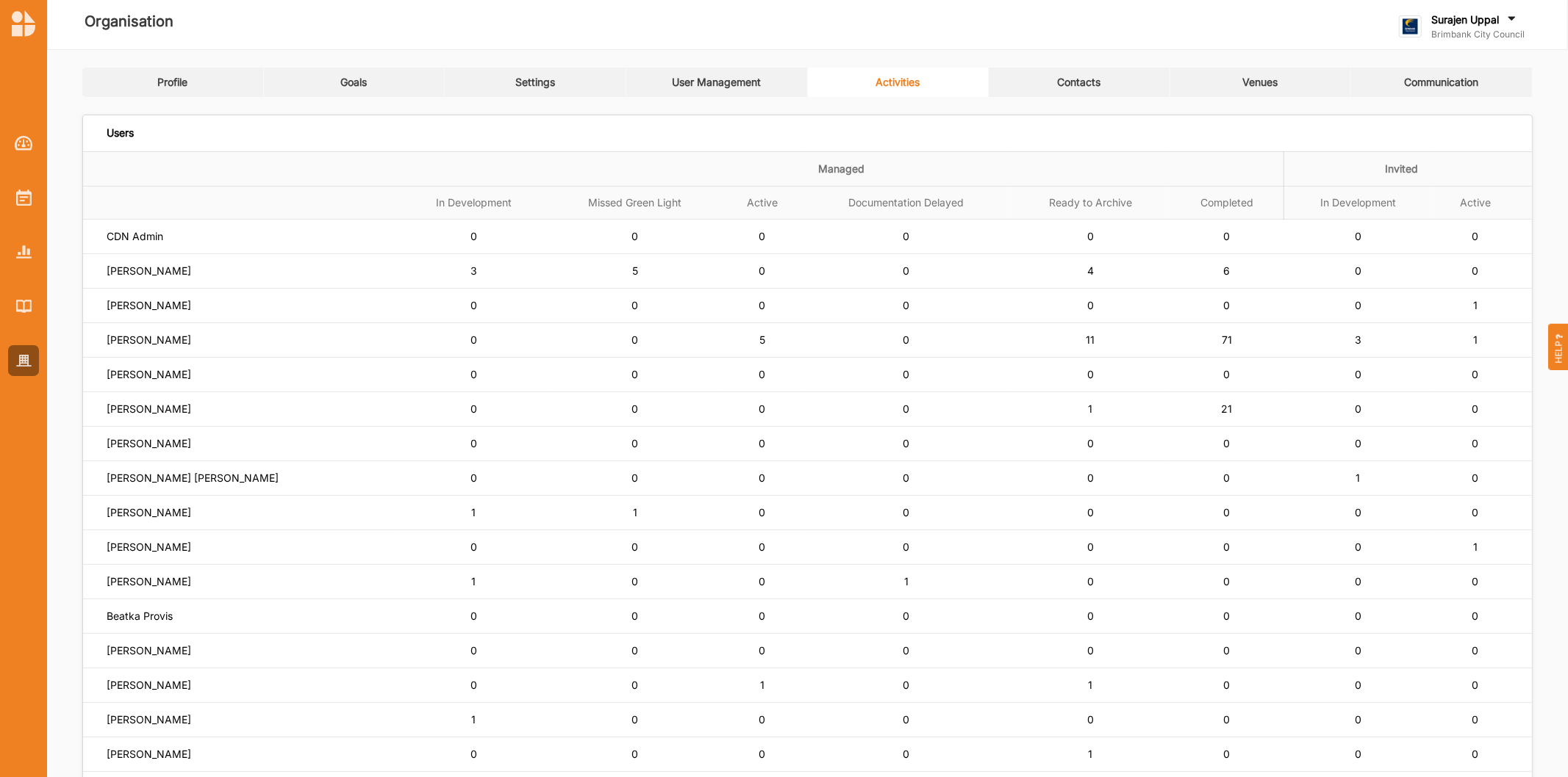
scroll to position [0, 0]
click at [746, 82] on div "User Management" at bounding box center [716, 83] width 89 height 13
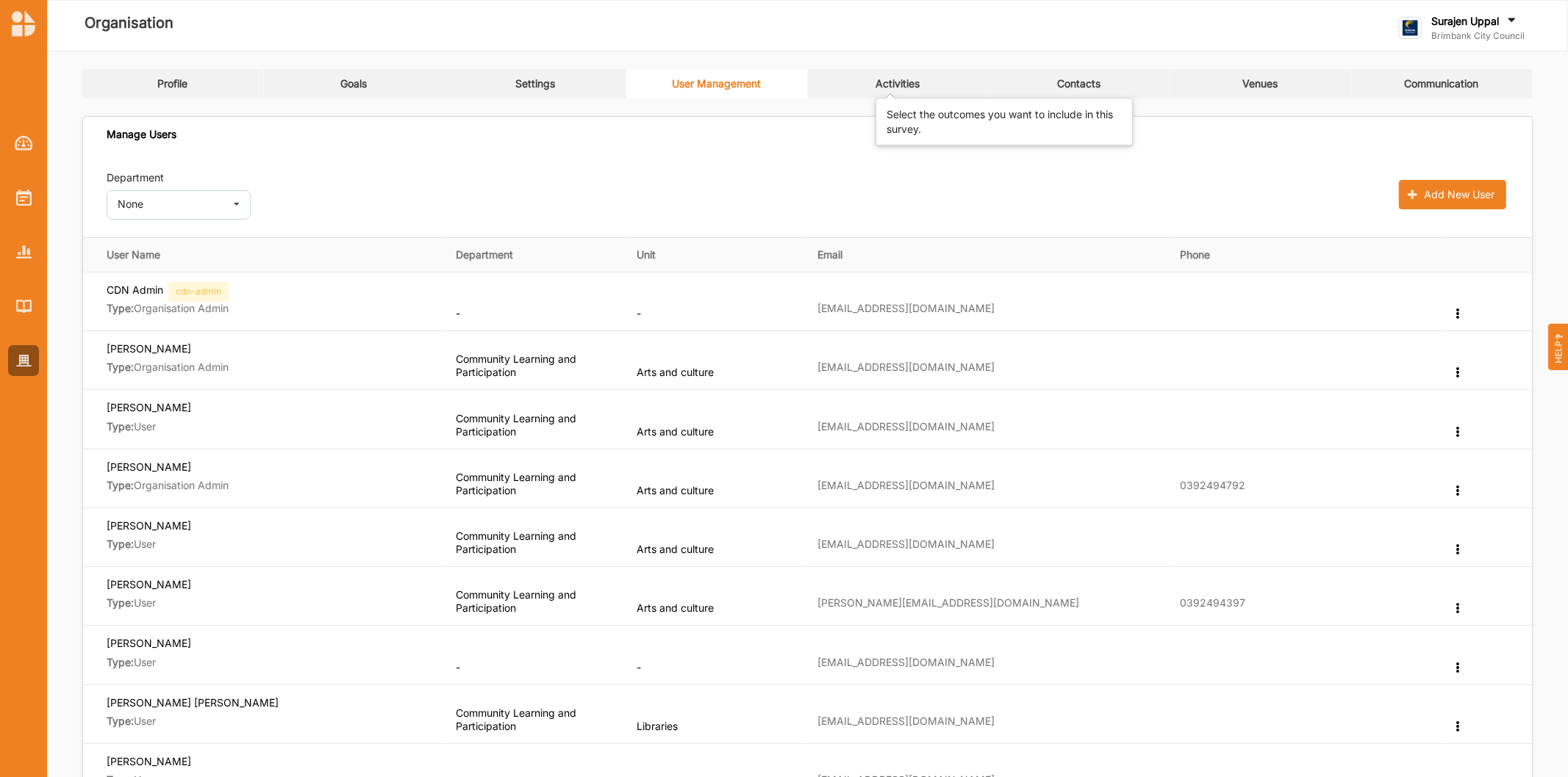
click at [899, 81] on div "Activities" at bounding box center [898, 83] width 44 height 13
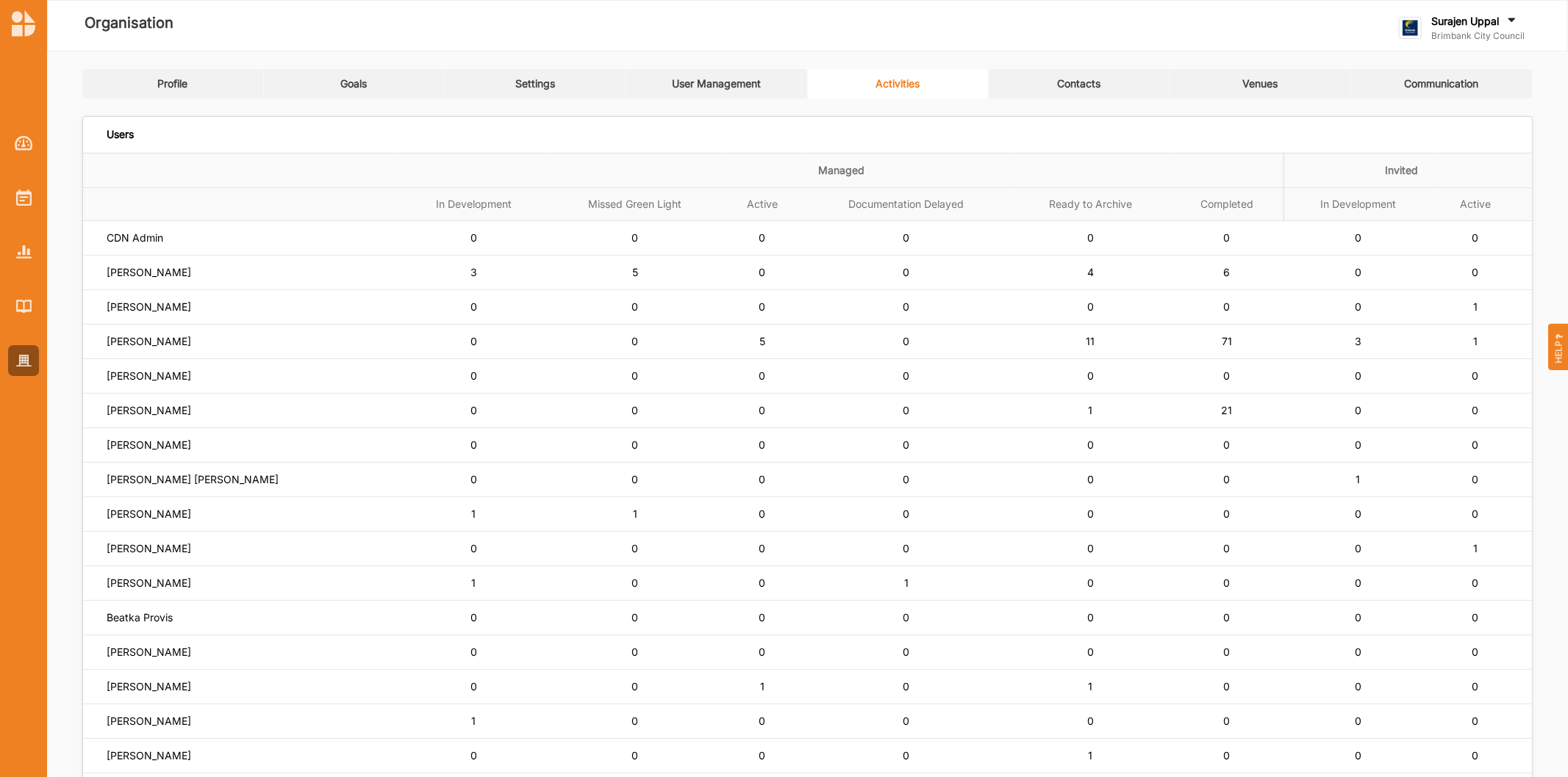
click at [1465, 15] on label "Surajen Uppal" at bounding box center [1465, 21] width 67 height 13
click at [1434, 181] on div "Log Out" at bounding box center [1475, 182] width 128 height 13
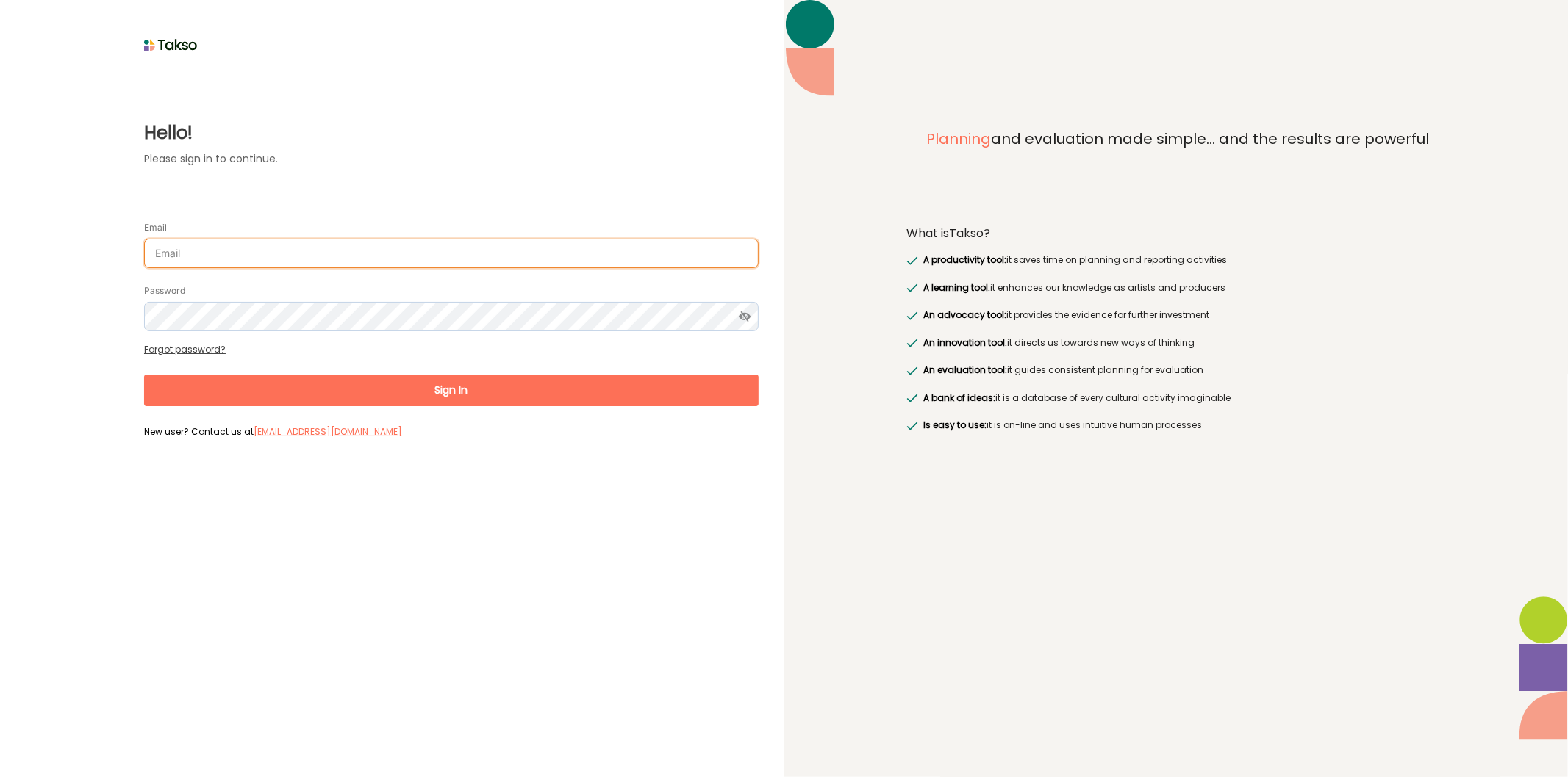
click at [583, 263] on input "Email" at bounding box center [451, 253] width 615 height 29
type input "[EMAIL_ADDRESS][PERSON_NAME][DOMAIN_NAME]"
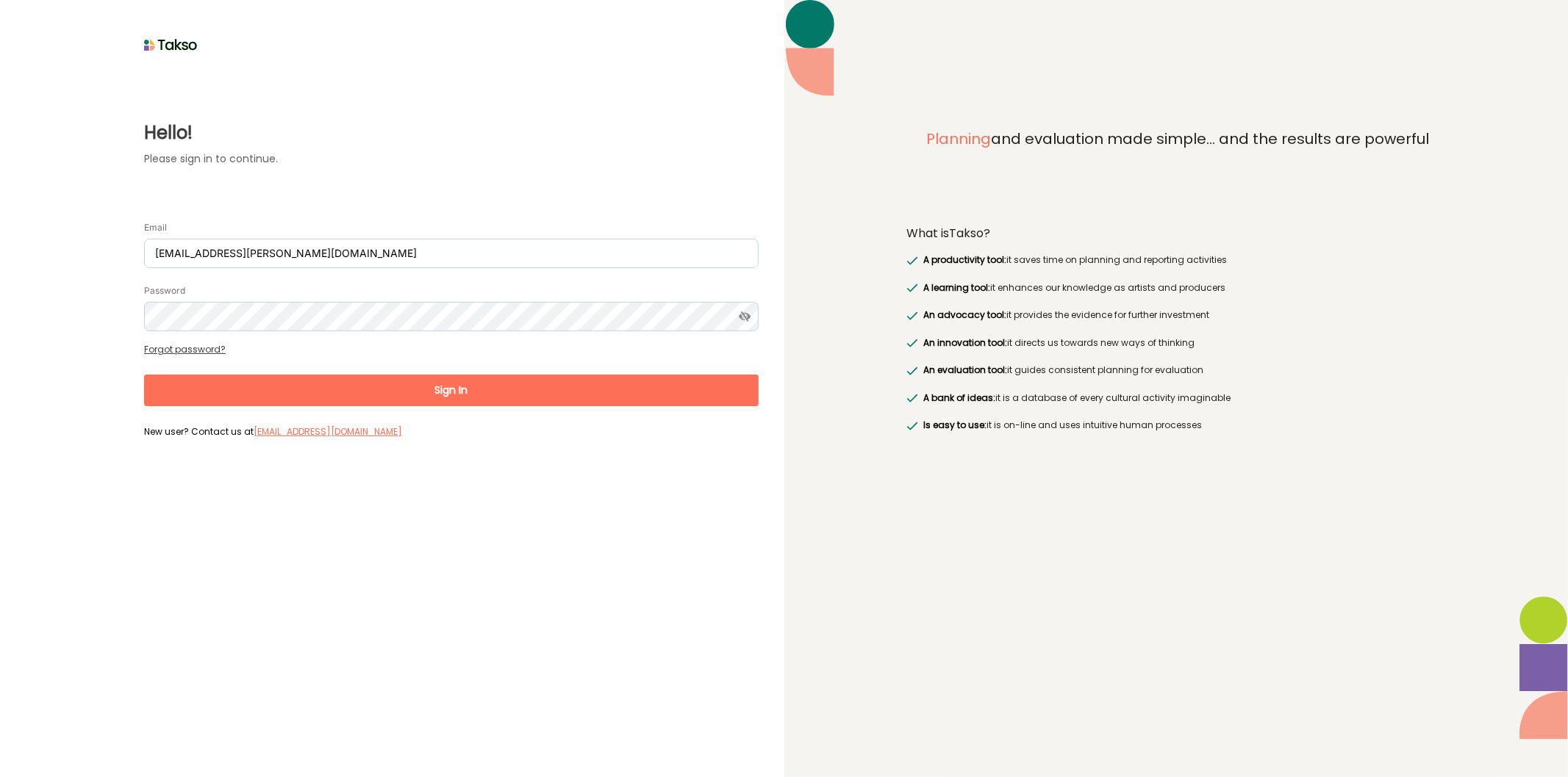
drag, startPoint x: 385, startPoint y: 335, endPoint x: 394, endPoint y: 332, distance: 9.5
click at [388, 334] on form "Email [EMAIL_ADDRESS][PERSON_NAME][DOMAIN_NAME] Password Forgot password? Sign …" at bounding box center [451, 324] width 615 height 237
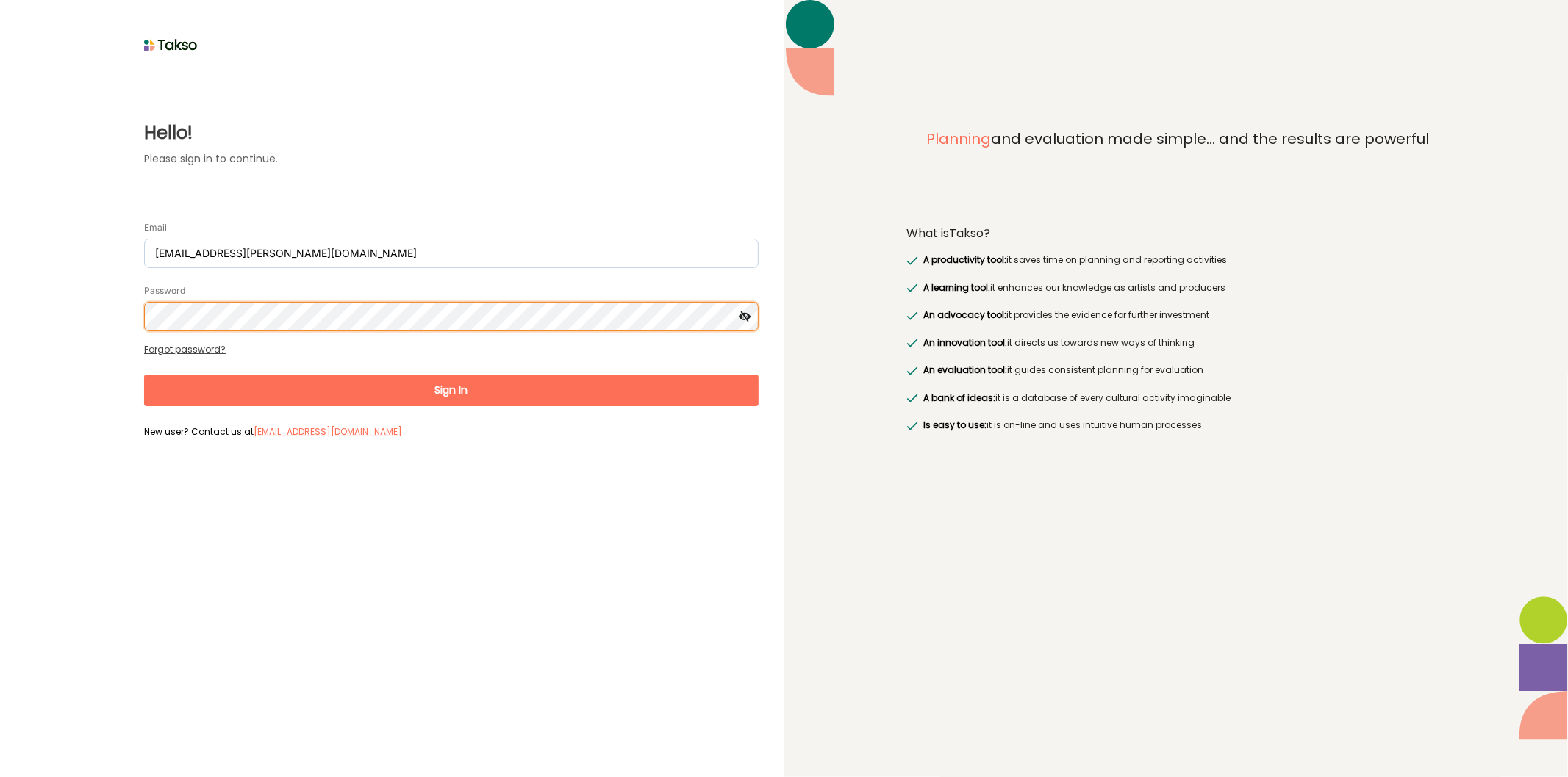
click at [144, 375] on button "Sign In" at bounding box center [451, 391] width 615 height 32
